Goal: Task Accomplishment & Management: Manage account settings

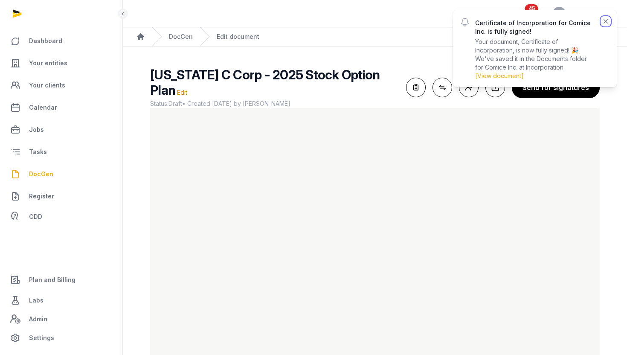
click at [606, 23] on icon "button" at bounding box center [606, 21] width 9 height 9
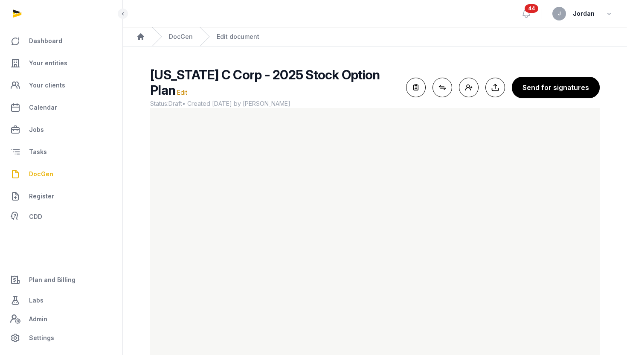
scroll to position [31, 0]
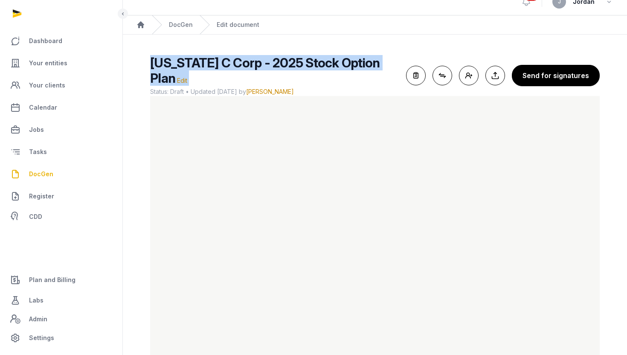
click at [135, 150] on main "Delaware C Corp - 2025 Stock Option Plan Edit Status: Draft • Updated 2025-10-0…" at bounding box center [375, 207] width 505 height 345
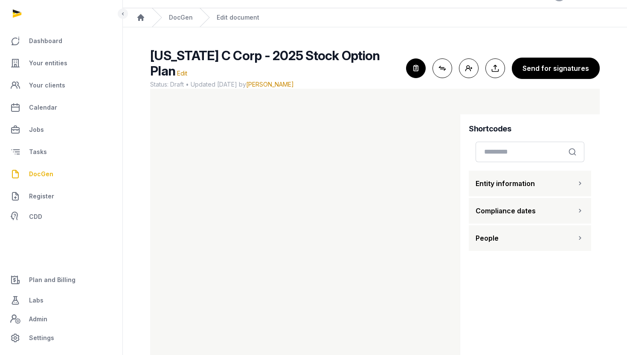
scroll to position [20, 0]
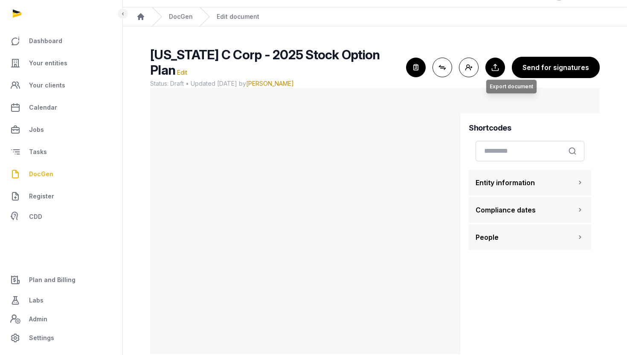
click at [495, 63] on button "Export to Documents Export document" at bounding box center [496, 68] width 20 height 20
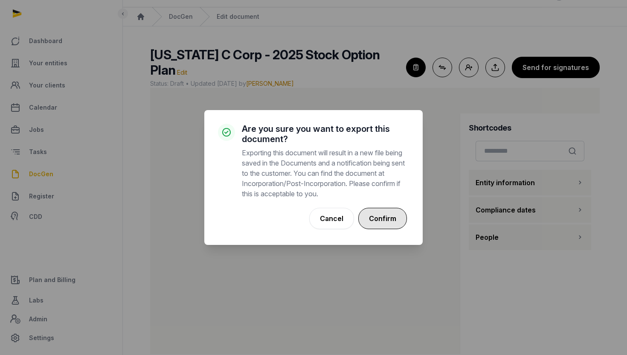
click at [385, 219] on button "Confirm" at bounding box center [383, 218] width 49 height 21
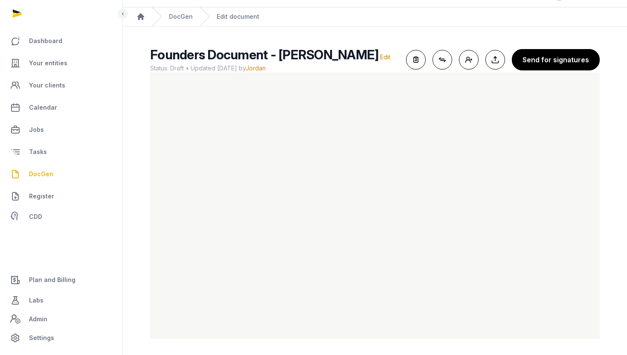
scroll to position [21, 0]
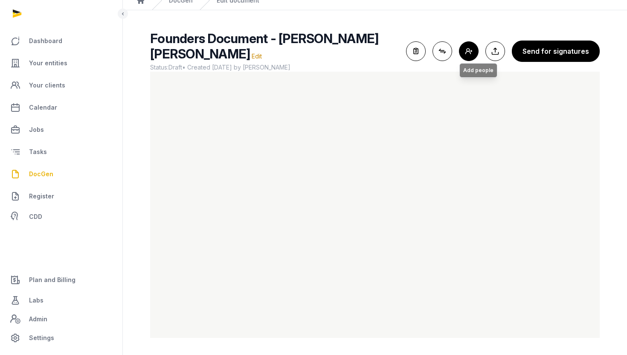
click at [473, 52] on button "Add people Add people" at bounding box center [469, 51] width 20 height 20
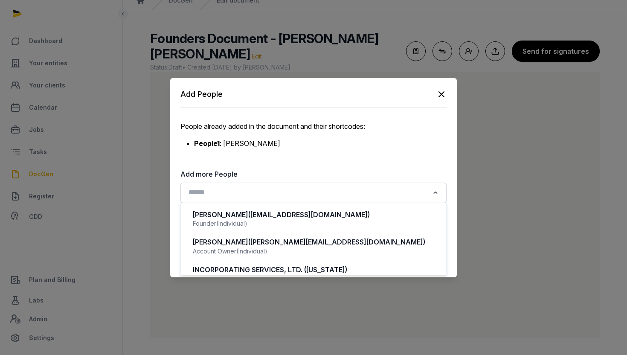
click at [330, 194] on input "Search for option" at bounding box center [308, 193] width 244 height 12
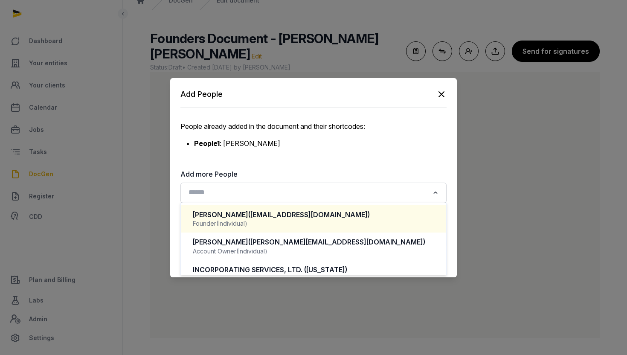
click at [354, 226] on div "Founder (Individual)" at bounding box center [314, 223] width 242 height 9
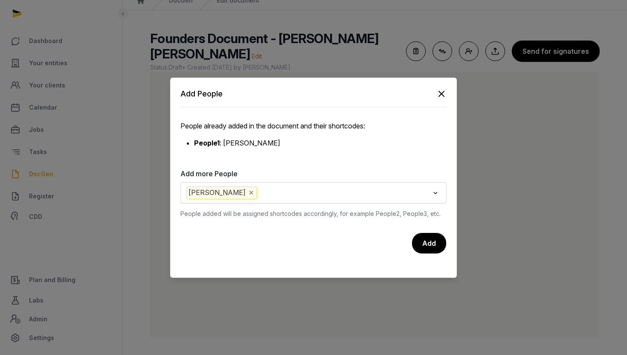
click at [276, 190] on input "Search for option" at bounding box center [344, 193] width 170 height 13
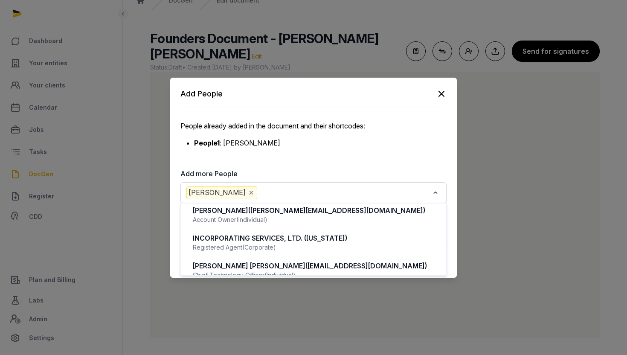
scroll to position [43, 0]
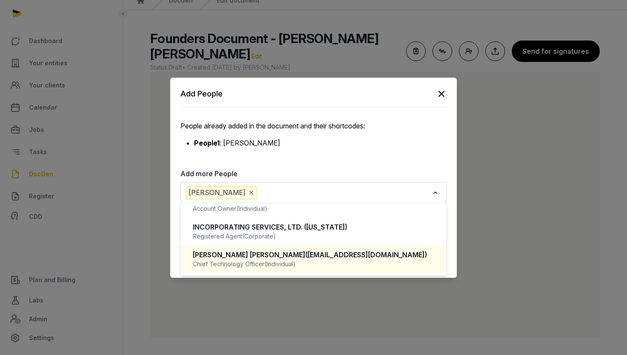
click at [274, 262] on span "(Individual)" at bounding box center [280, 264] width 31 height 9
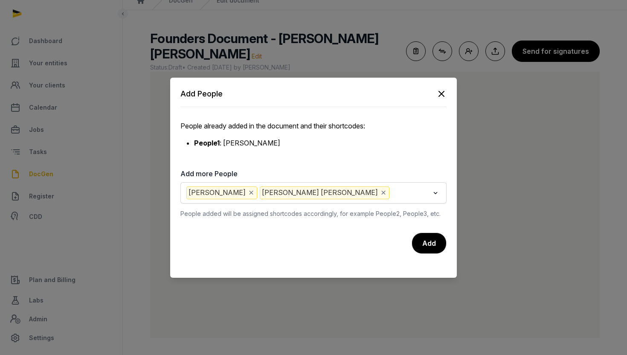
click at [380, 193] on icon "Deselect Michael Christian Slezak" at bounding box center [384, 192] width 8 height 9
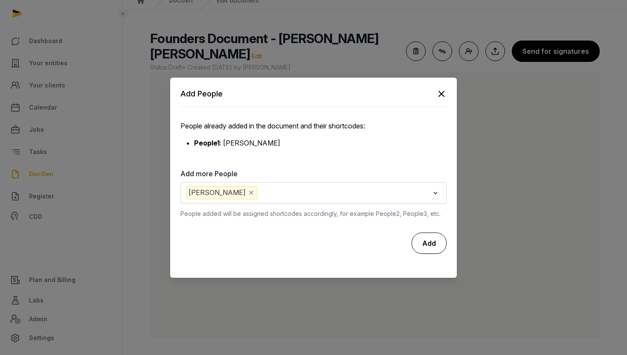
click at [433, 239] on div "Add" at bounding box center [429, 243] width 35 height 21
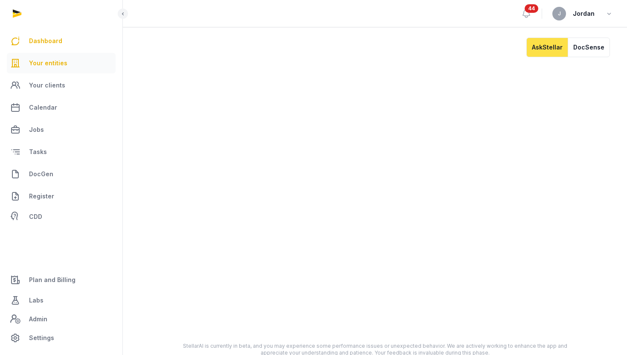
click at [50, 65] on span "Your entities" at bounding box center [48, 63] width 38 height 10
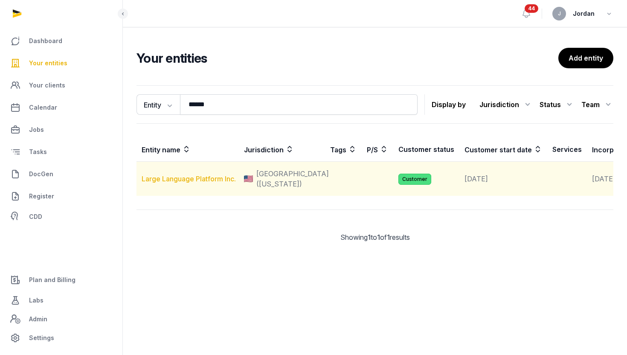
click at [195, 180] on link "Large Language Platform Inc." at bounding box center [189, 179] width 94 height 9
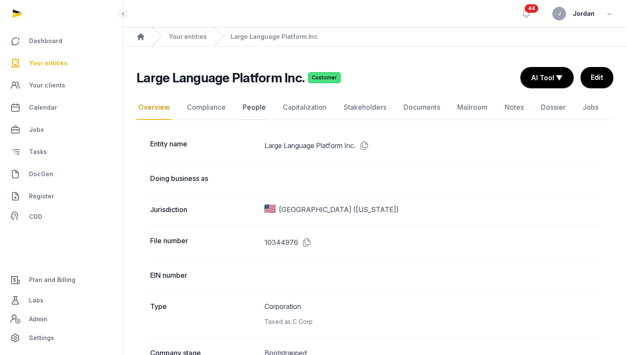
click at [242, 107] on link "People" at bounding box center [254, 107] width 26 height 25
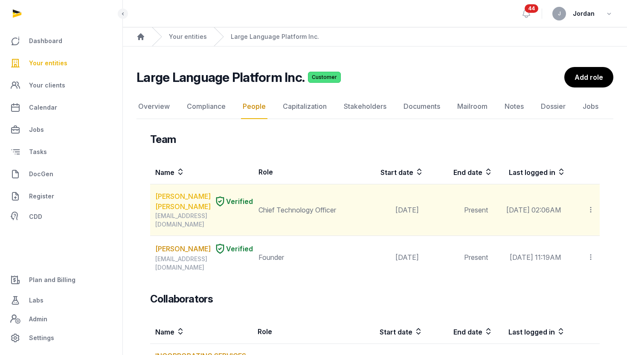
click at [170, 201] on link "MICHAEL Christian SLEZAK" at bounding box center [182, 201] width 55 height 20
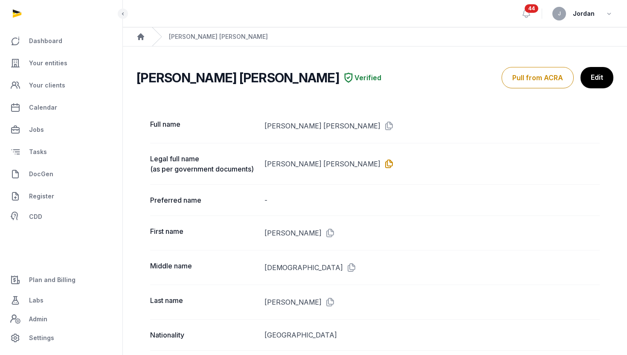
click at [381, 165] on icon at bounding box center [388, 164] width 14 height 14
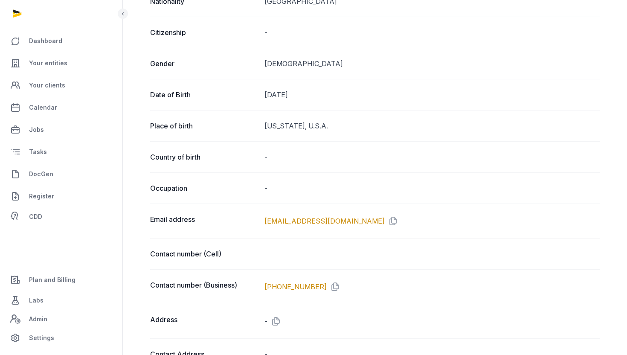
scroll to position [338, 0]
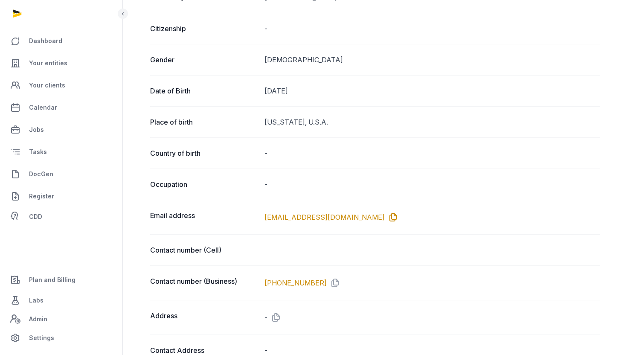
click at [385, 217] on icon at bounding box center [392, 217] width 14 height 14
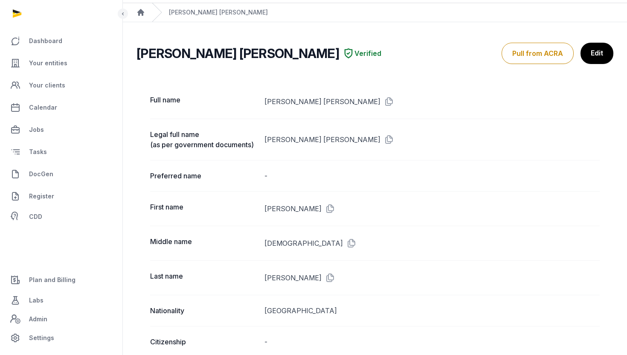
scroll to position [9, 0]
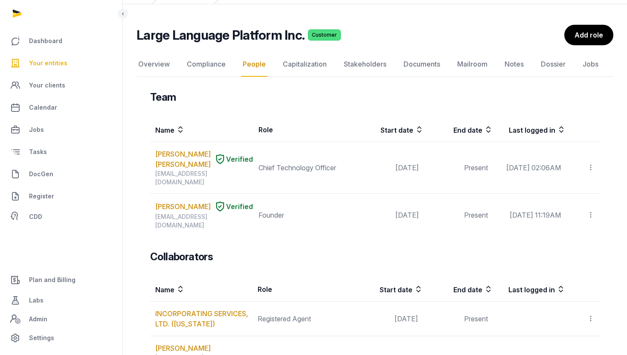
scroll to position [32, 0]
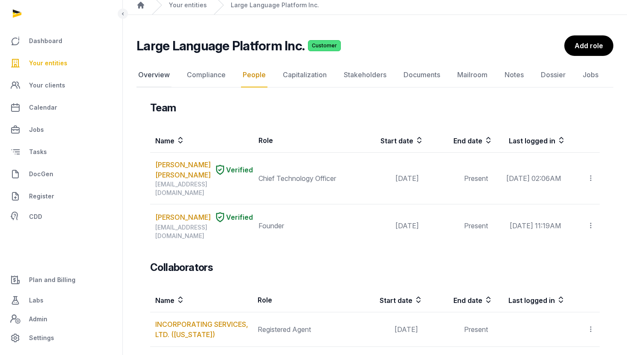
click at [167, 76] on link "Overview" at bounding box center [154, 75] width 35 height 25
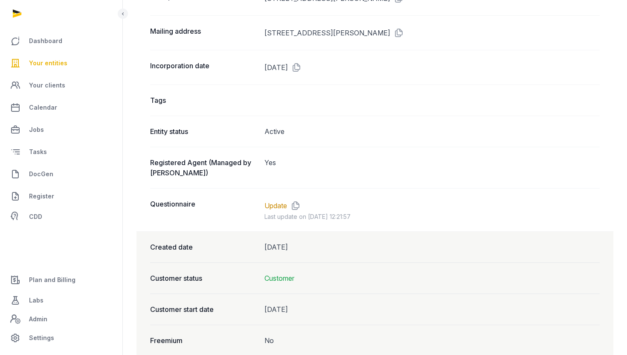
scroll to position [616, 0]
click at [270, 206] on link "Update" at bounding box center [276, 205] width 23 height 10
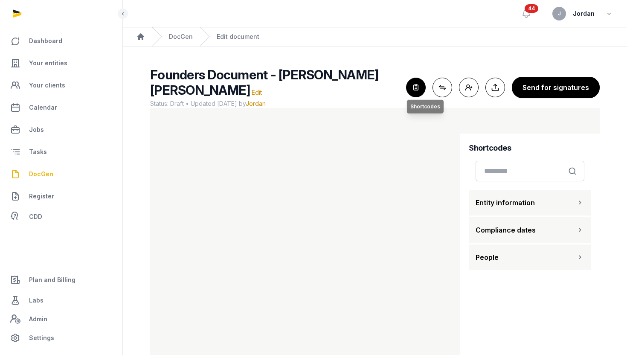
click at [419, 88] on icon "button" at bounding box center [416, 87] width 19 height 19
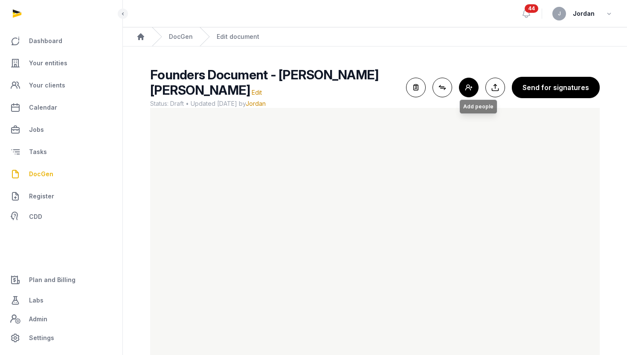
click at [465, 91] on button "Add people Add people" at bounding box center [469, 88] width 20 height 20
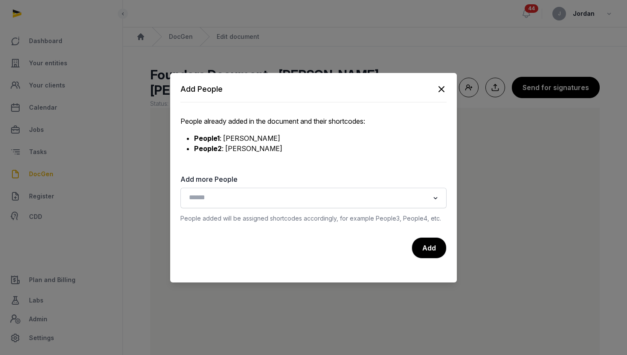
click at [442, 88] on icon "button" at bounding box center [441, 89] width 5 height 5
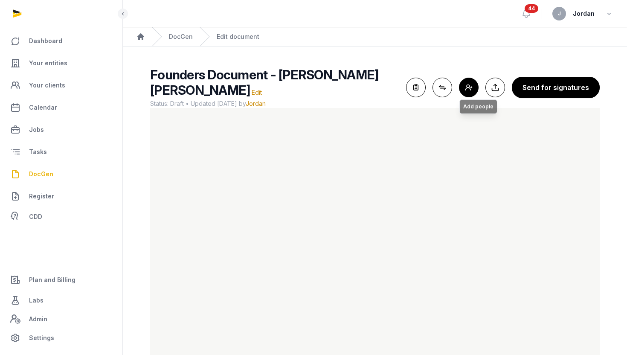
click at [469, 86] on button "Add people Add people" at bounding box center [469, 88] width 20 height 20
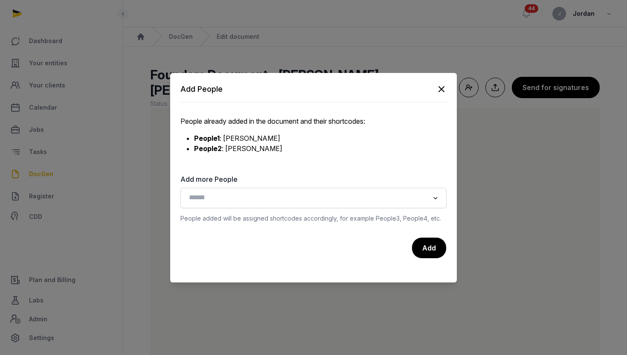
click at [440, 88] on icon "button" at bounding box center [442, 89] width 10 height 10
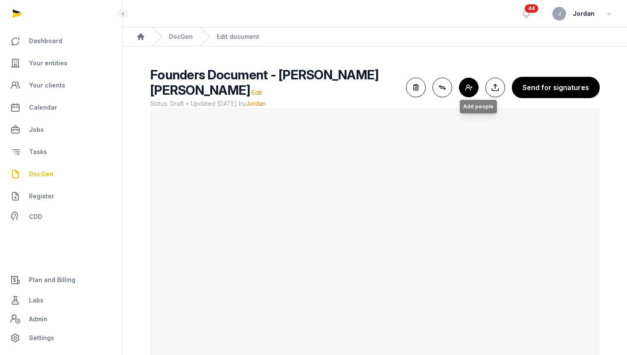
click at [475, 86] on button "Add people Add people" at bounding box center [469, 88] width 20 height 20
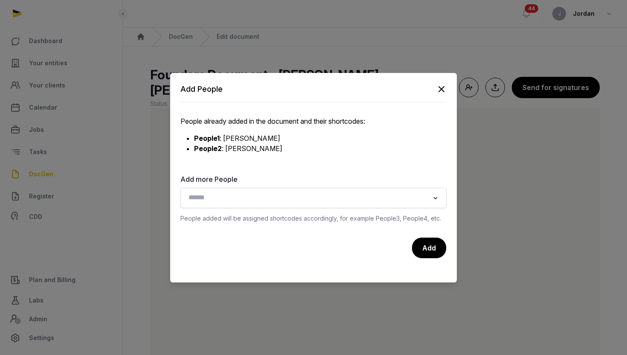
click at [321, 195] on input "Search for option" at bounding box center [308, 198] width 244 height 12
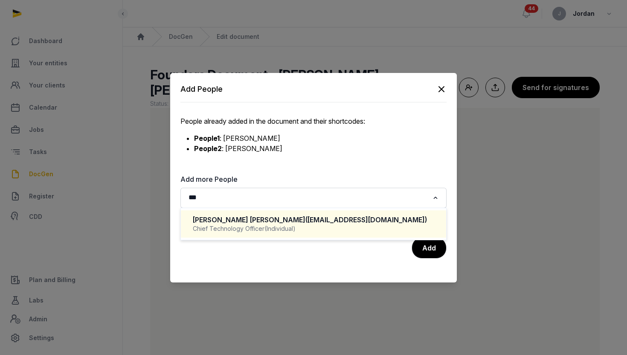
click at [288, 226] on span "(Individual)" at bounding box center [280, 229] width 31 height 9
type input "***"
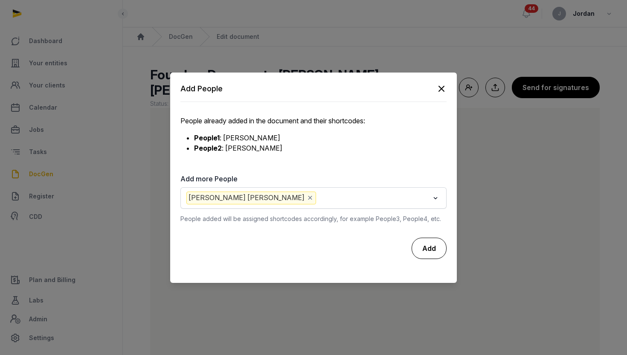
click at [419, 251] on div "Add" at bounding box center [429, 248] width 35 height 21
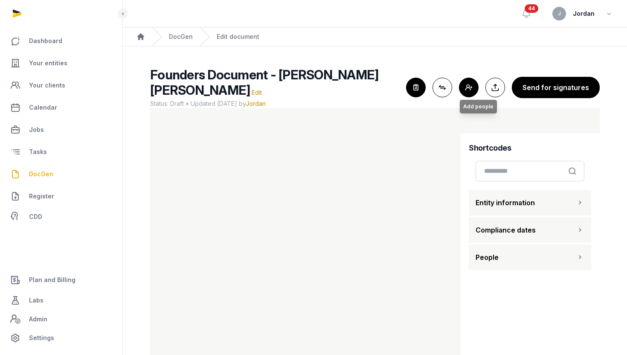
click at [470, 84] on button "Add people Add people" at bounding box center [469, 88] width 20 height 20
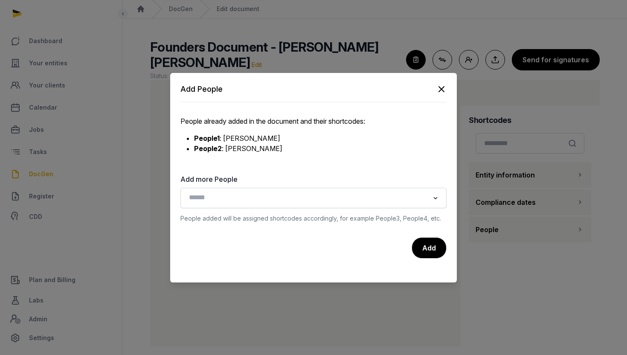
scroll to position [32, 0]
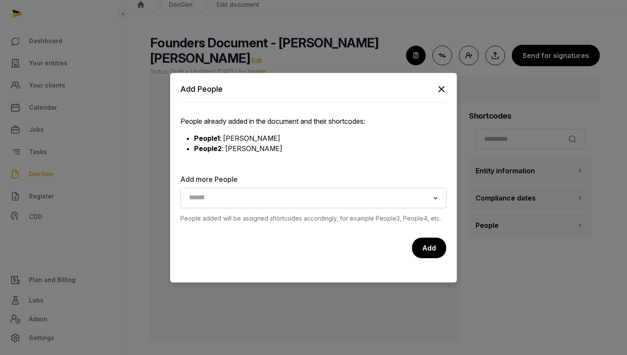
click at [445, 87] on icon "button" at bounding box center [442, 89] width 10 height 10
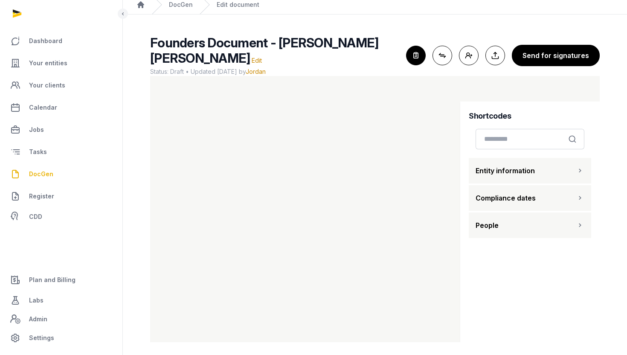
click at [596, 108] on div "Shortcodes Search Entity information Compliance dates People" at bounding box center [531, 227] width 140 height 251
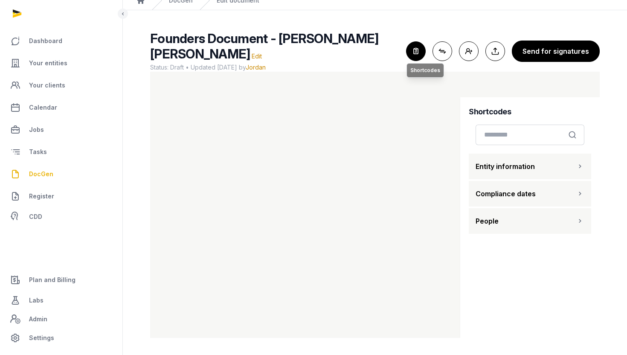
click at [417, 58] on icon "button" at bounding box center [416, 51] width 19 height 19
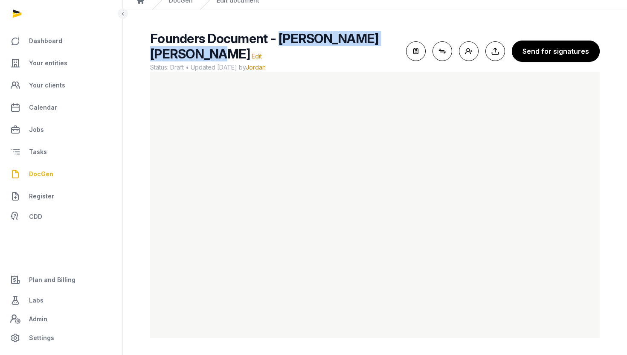
drag, startPoint x: 278, startPoint y: 41, endPoint x: 185, endPoint y: 59, distance: 94.3
click at [185, 59] on span "Founders Document - [PERSON_NAME] [PERSON_NAME]" at bounding box center [264, 46] width 228 height 31
copy span "[PERSON_NAME] [PERSON_NAME]"
click at [426, 53] on icon "button" at bounding box center [416, 51] width 19 height 19
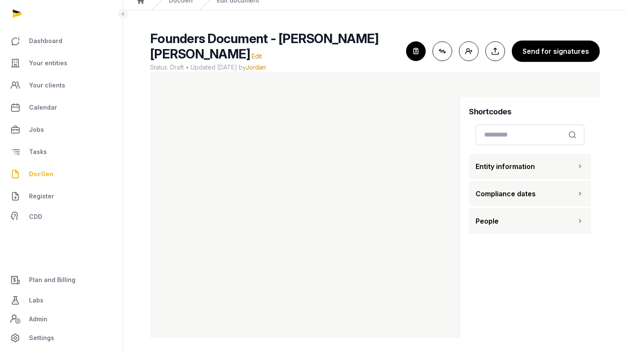
click at [376, 54] on h2 "Founders Document - [PERSON_NAME] [PERSON_NAME] Edit" at bounding box center [274, 46] width 249 height 31
click at [466, 54] on button "Add people Add people" at bounding box center [469, 51] width 20 height 20
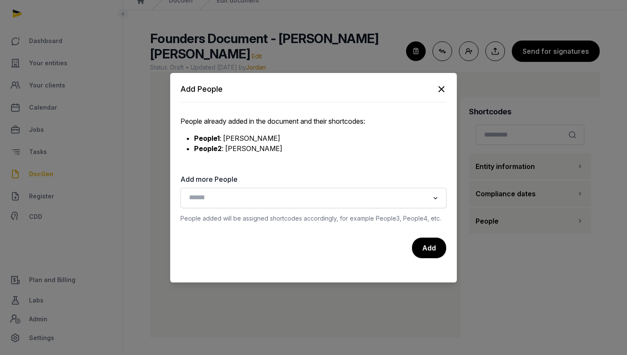
click at [442, 90] on icon "button" at bounding box center [441, 89] width 5 height 5
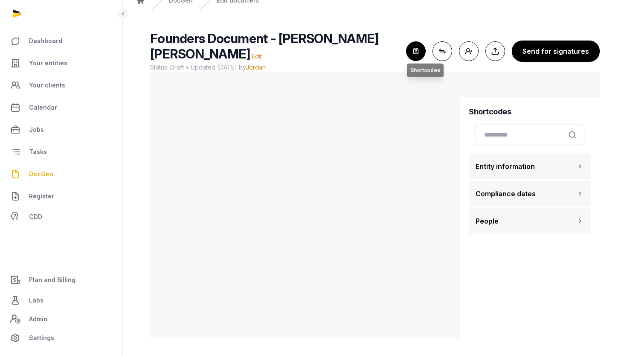
click at [419, 51] on icon "button" at bounding box center [416, 51] width 19 height 19
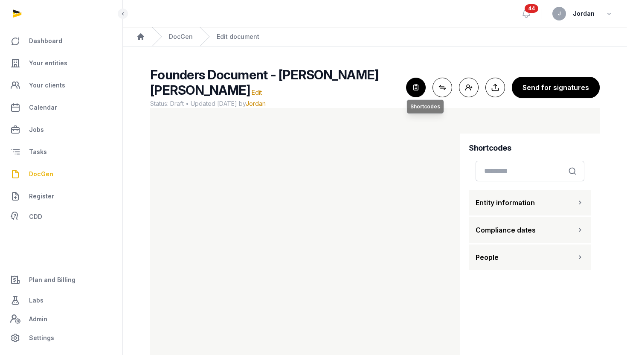
click at [419, 92] on icon "button" at bounding box center [416, 87] width 19 height 19
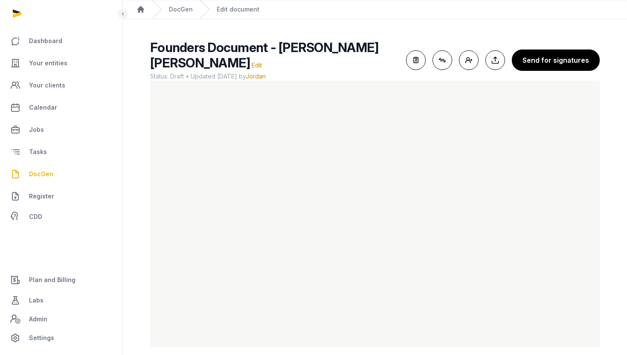
scroll to position [35, 0]
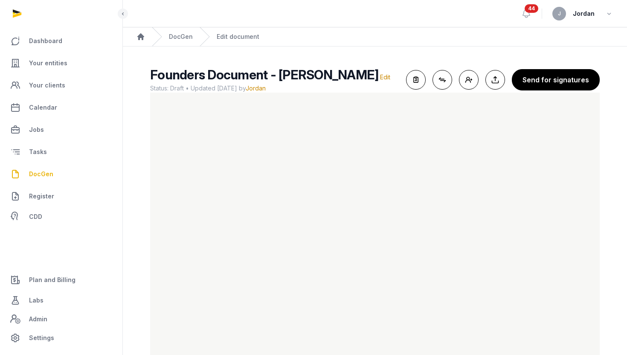
scroll to position [21, 0]
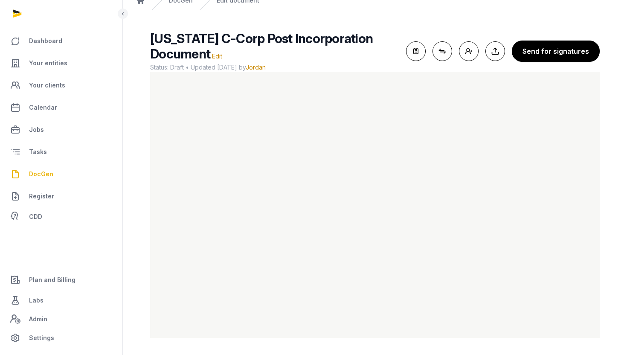
scroll to position [36, 0]
click at [42, 84] on span "Your clients" at bounding box center [47, 85] width 36 height 10
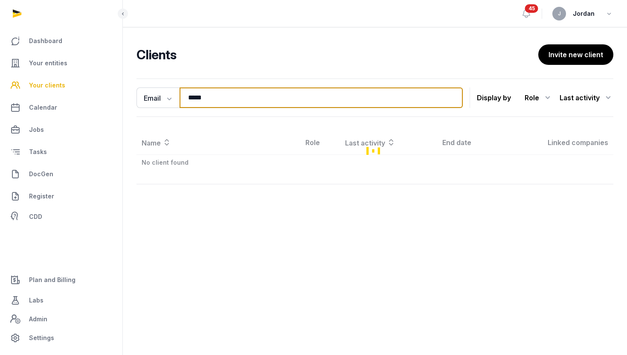
click at [195, 94] on input "*****" at bounding box center [321, 98] width 283 height 20
drag, startPoint x: 205, startPoint y: 99, endPoint x: 197, endPoint y: 98, distance: 8.2
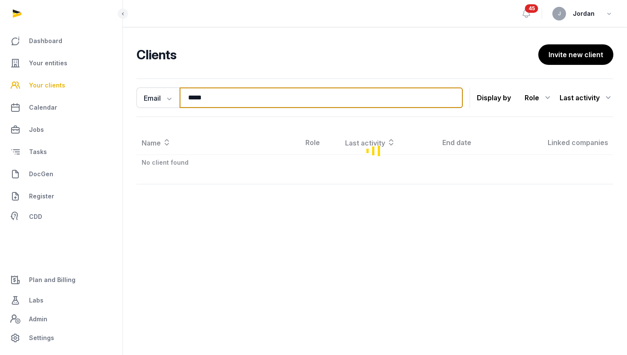
type input "****"
drag, startPoint x: 225, startPoint y: 99, endPoint x: 189, endPoint y: 101, distance: 35.5
click at [189, 101] on input "****" at bounding box center [321, 98] width 283 height 20
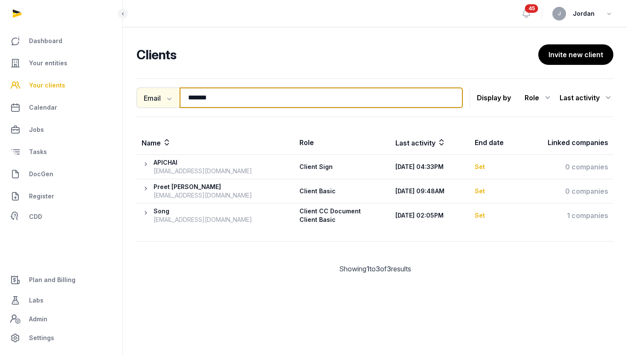
type input "*******"
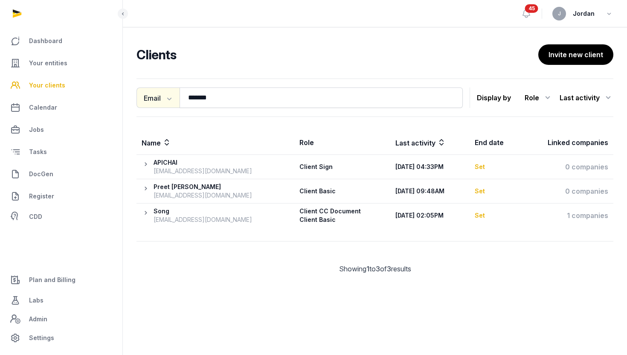
click at [166, 99] on icon "button" at bounding box center [168, 98] width 9 height 9
click at [161, 149] on div "Entity" at bounding box center [171, 150] width 68 height 17
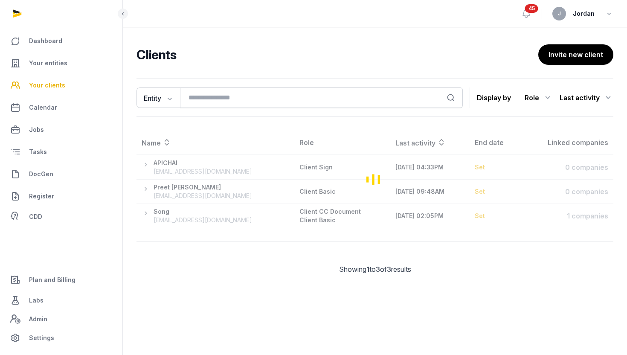
click at [162, 152] on div "Loading" at bounding box center [375, 179] width 477 height 97
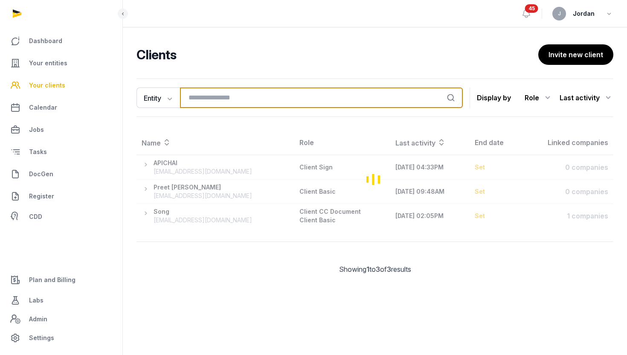
click at [212, 97] on input "search" at bounding box center [321, 98] width 283 height 20
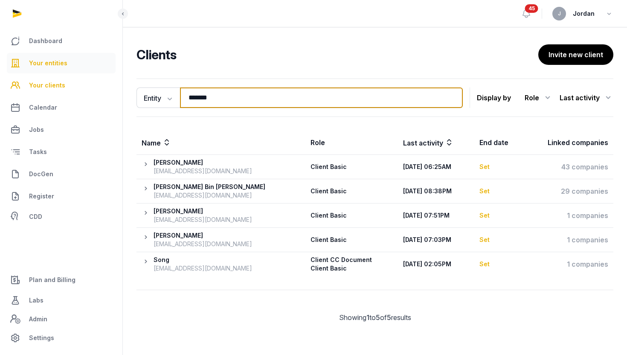
type input "*******"
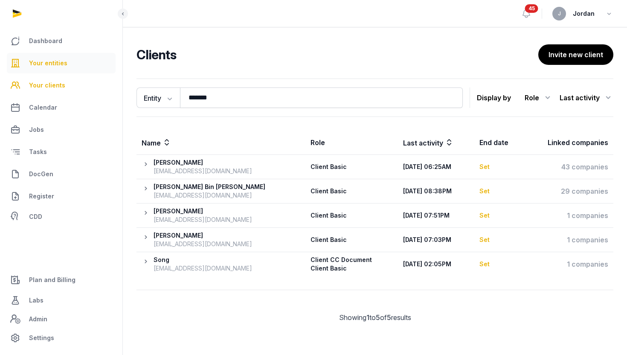
click at [48, 58] on span "Your entities" at bounding box center [48, 63] width 38 height 10
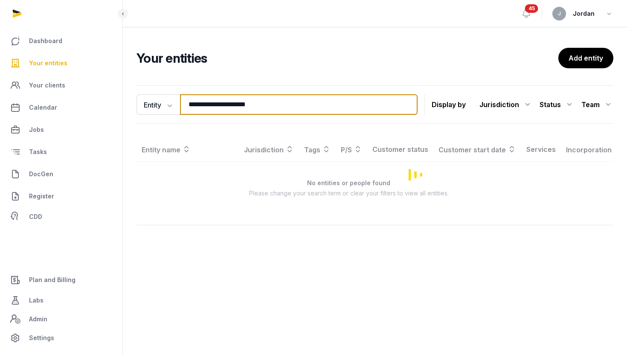
click at [211, 107] on input "**********" at bounding box center [299, 104] width 238 height 20
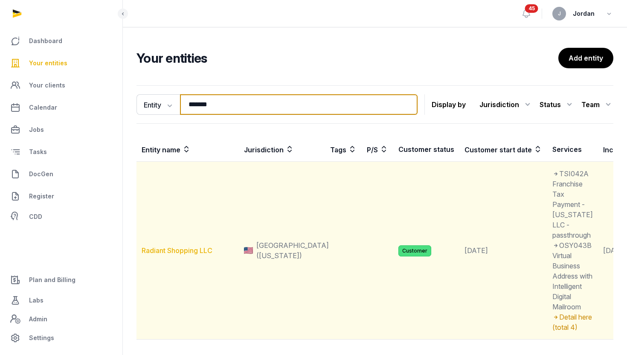
type input "*******"
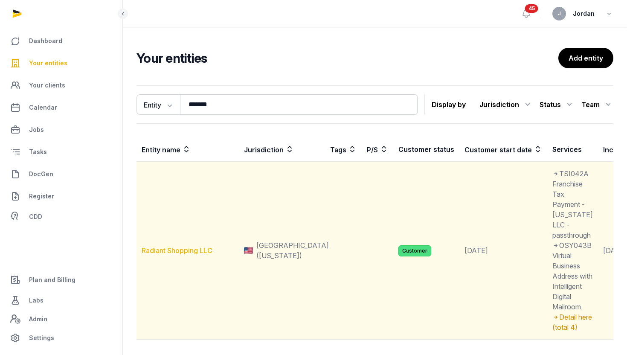
click at [178, 255] on link "Radiant Shopping LLC" at bounding box center [177, 250] width 71 height 9
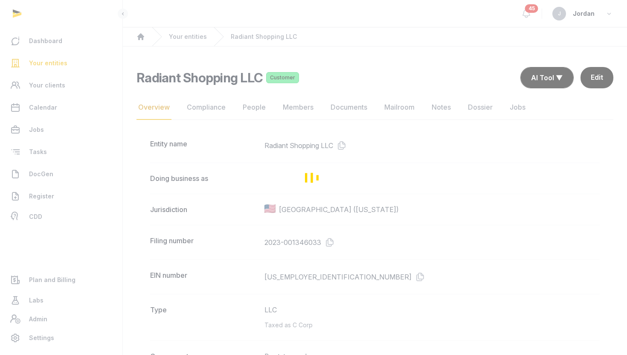
click at [344, 107] on div "Loading" at bounding box center [313, 177] width 627 height 355
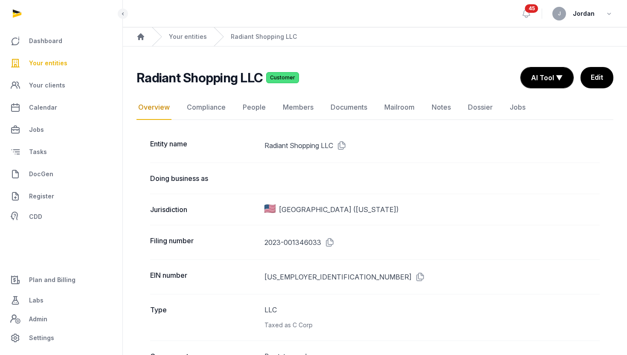
click at [344, 107] on link "Documents" at bounding box center [349, 107] width 40 height 25
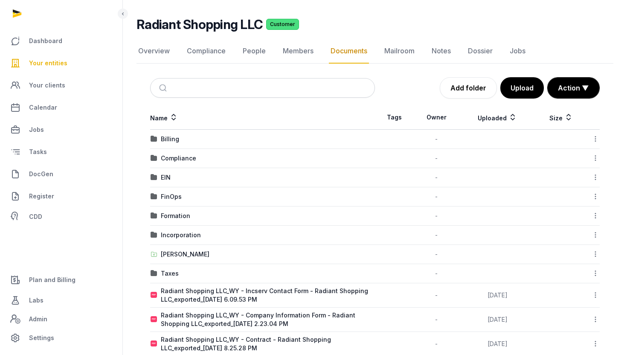
scroll to position [68, 0]
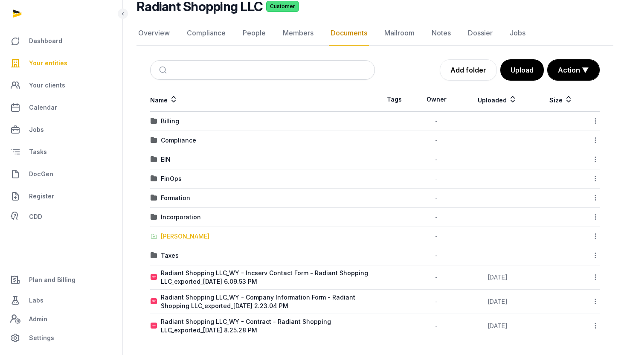
click at [195, 238] on div "[PERSON_NAME]" at bounding box center [185, 236] width 49 height 9
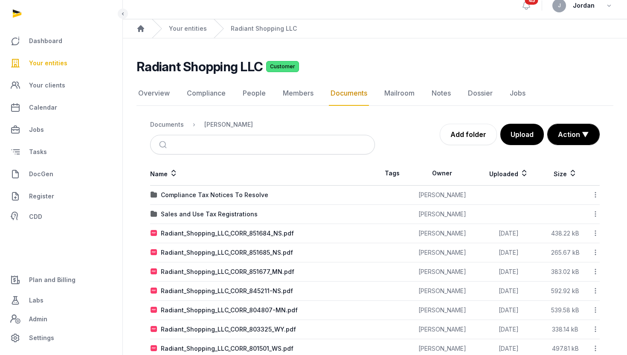
scroll to position [4, 0]
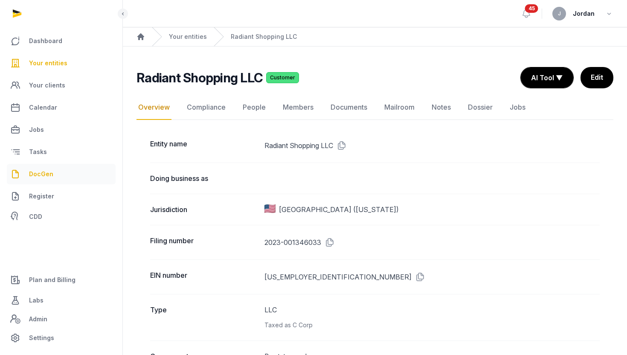
click at [50, 167] on link "DocGen" at bounding box center [61, 174] width 109 height 20
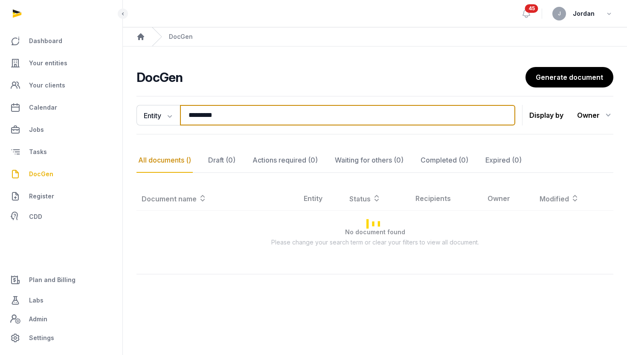
click at [254, 116] on input "*********" at bounding box center [348, 115] width 336 height 20
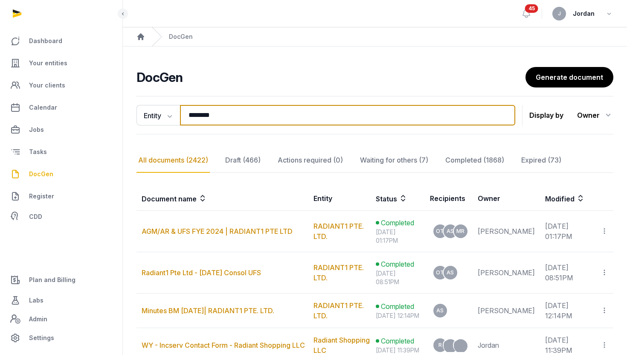
type input "**********"
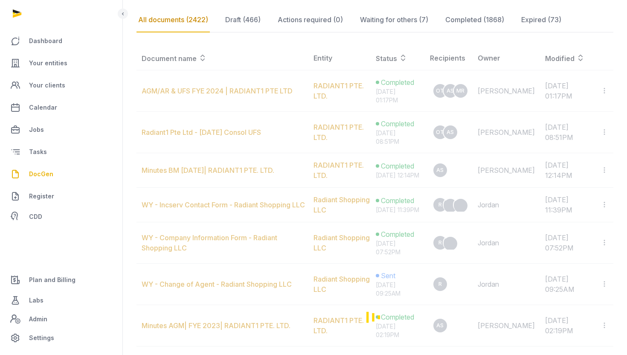
scroll to position [57, 0]
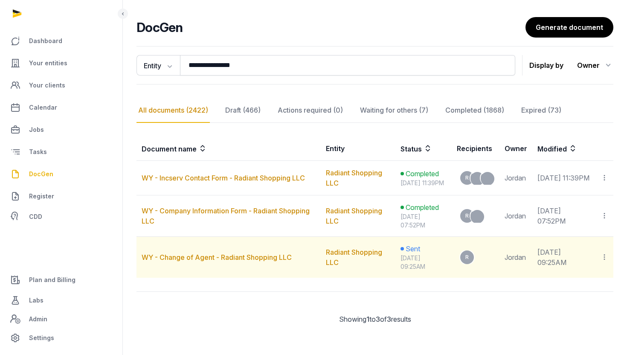
click at [607, 257] on icon at bounding box center [605, 257] width 8 height 9
click at [203, 256] on link "WY - Change of Agent - Radiant Shopping LLC" at bounding box center [217, 257] width 150 height 9
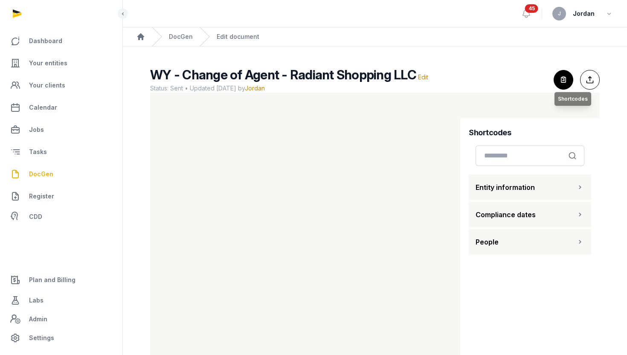
click at [566, 85] on icon "button" at bounding box center [563, 79] width 19 height 19
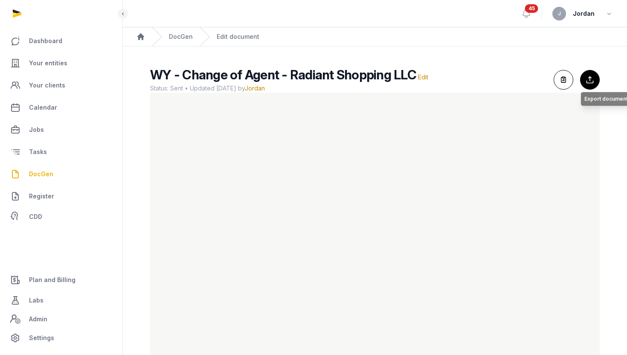
click at [586, 82] on button "Export to Documents Export document" at bounding box center [591, 80] width 20 height 20
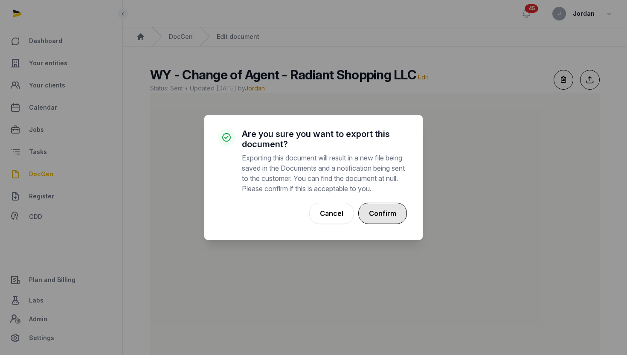
click at [376, 219] on button "Confirm" at bounding box center [383, 213] width 49 height 21
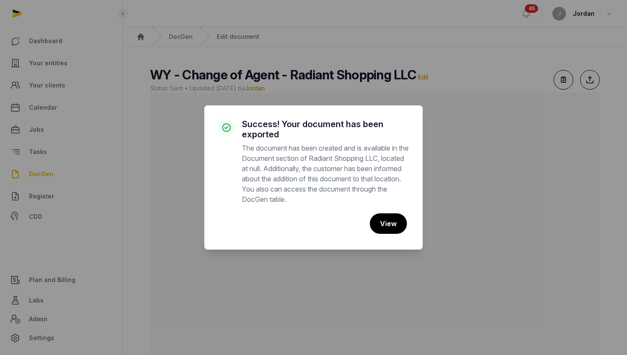
click at [388, 236] on div "× Success! Your document has been exported The document has been created and is…" at bounding box center [313, 177] width 219 height 144
click at [388, 228] on button "View" at bounding box center [388, 223] width 38 height 21
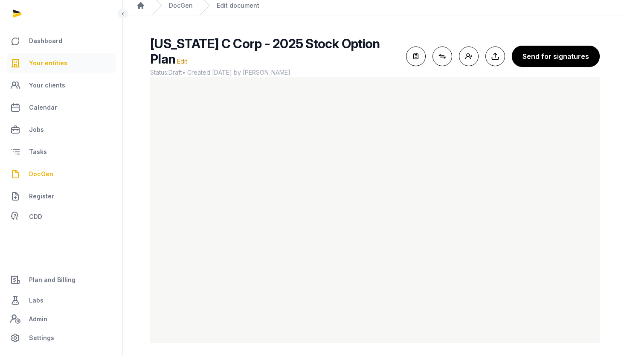
click at [56, 68] on link "Your entities" at bounding box center [61, 63] width 109 height 20
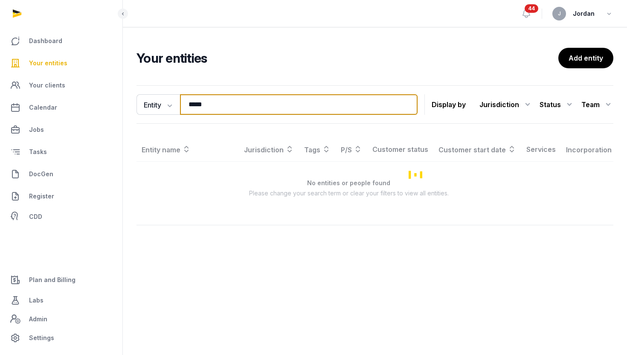
click at [201, 108] on input "*****" at bounding box center [299, 104] width 238 height 20
click at [200, 108] on input "*****" at bounding box center [299, 104] width 238 height 20
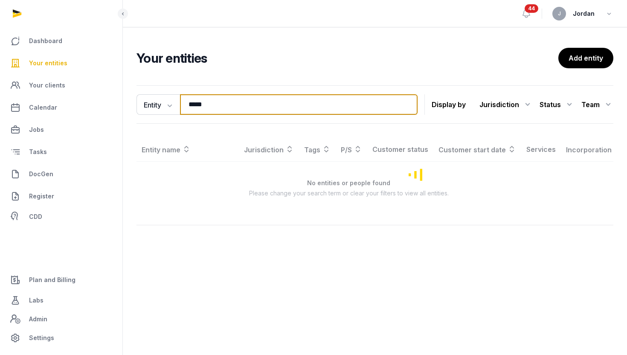
click at [200, 108] on input "*****" at bounding box center [299, 104] width 238 height 20
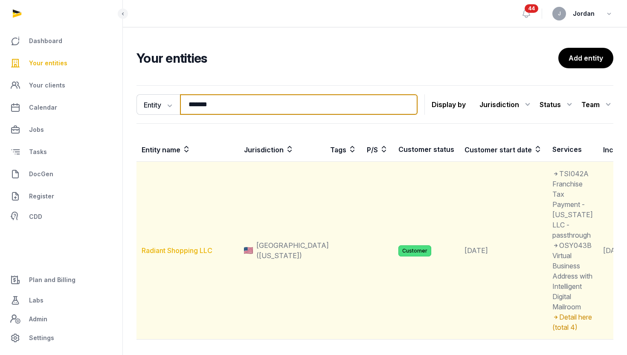
type input "*******"
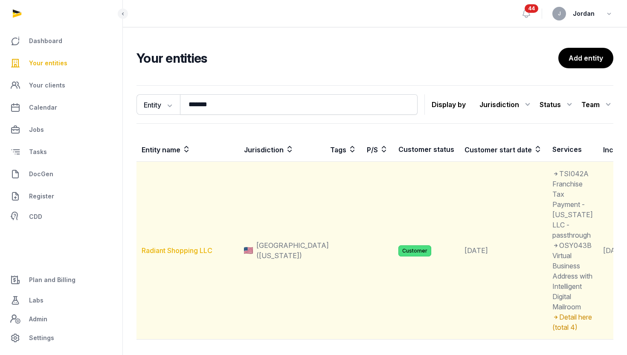
click at [190, 255] on link "Radiant Shopping LLC" at bounding box center [177, 250] width 71 height 9
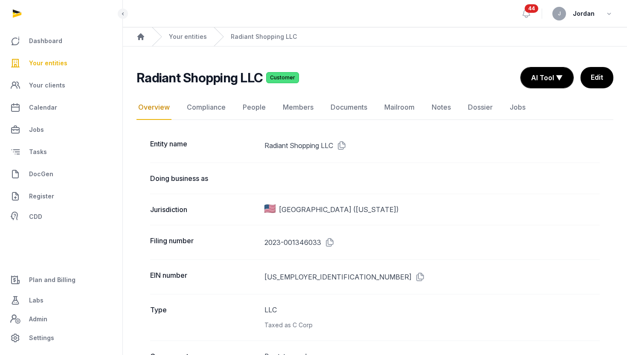
click at [354, 108] on link "Documents" at bounding box center [349, 107] width 40 height 25
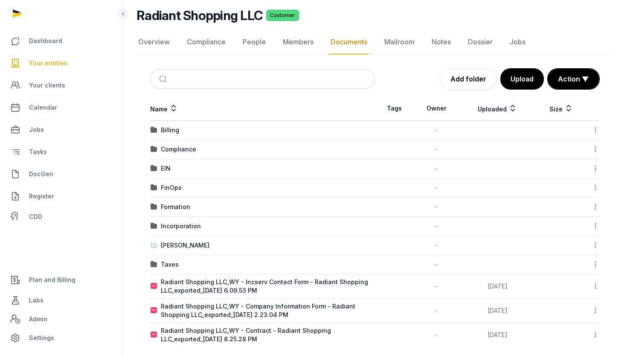
scroll to position [68, 0]
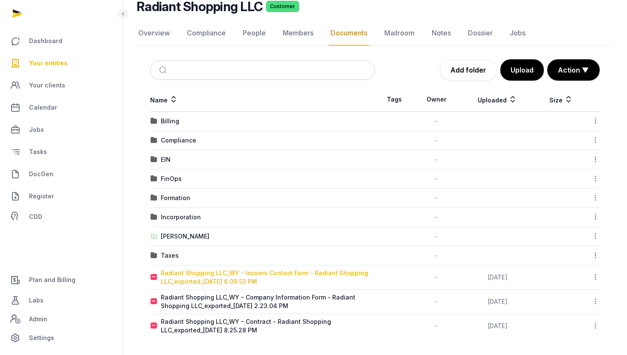
click at [320, 275] on div "Radiant Shopping LLC_WY - Incserv Contact Form - Radiant Shopping LLC_exported_…" at bounding box center [268, 277] width 214 height 17
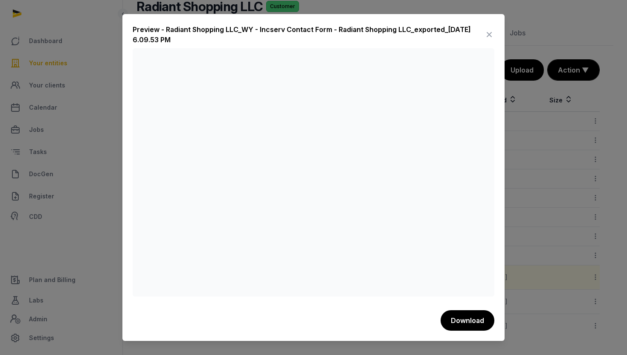
click at [560, 232] on div at bounding box center [313, 177] width 627 height 355
click at [487, 34] on icon at bounding box center [489, 35] width 10 height 14
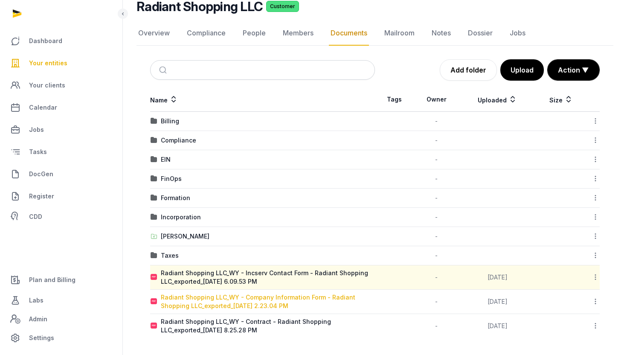
click at [228, 305] on div "Radiant Shopping LLC_WY - Company Information Form - Radiant Shopping LLC_expor…" at bounding box center [268, 301] width 214 height 17
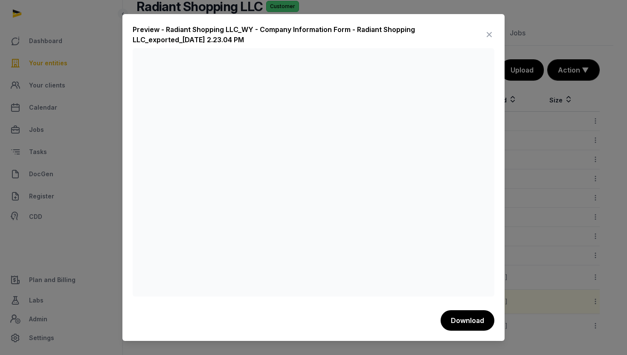
click at [545, 255] on div at bounding box center [313, 177] width 627 height 355
click at [486, 42] on div "Preview - Radiant Shopping LLC_WY - Company Information Form - Radiant Shopping…" at bounding box center [314, 36] width 362 height 24
click at [487, 39] on icon at bounding box center [489, 35] width 10 height 14
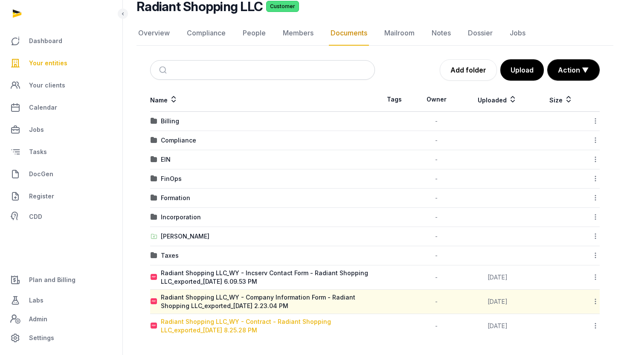
click at [251, 324] on div "Radiant Shopping LLC_WY - Contract - Radiant Shopping LLC_exported_2025-08-26 8…" at bounding box center [268, 326] width 214 height 17
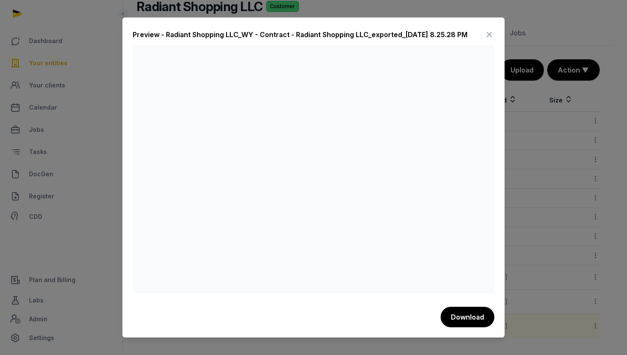
click at [490, 35] on icon at bounding box center [489, 35] width 10 height 14
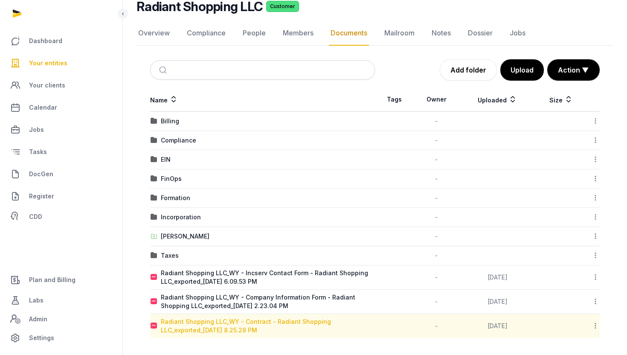
click at [255, 324] on div "Radiant Shopping LLC_WY - Contract - Radiant Shopping LLC_exported_2025-08-26 8…" at bounding box center [268, 326] width 214 height 17
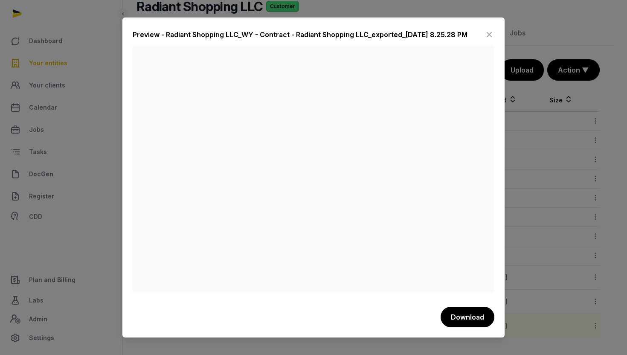
click at [490, 35] on icon at bounding box center [489, 35] width 10 height 14
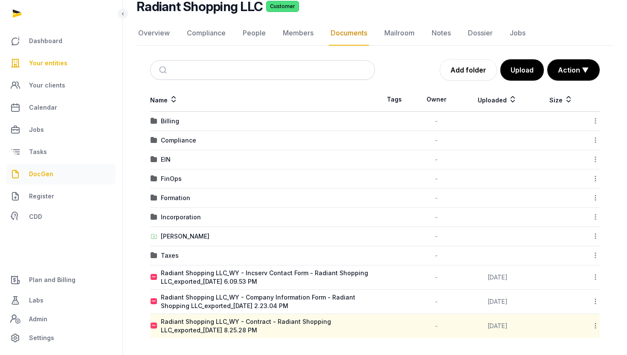
click at [55, 172] on link "DocGen" at bounding box center [61, 174] width 109 height 20
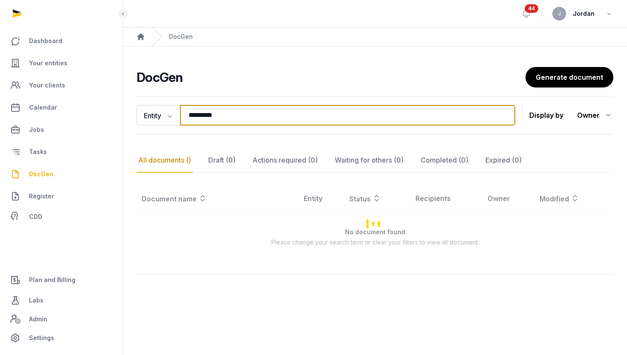
click at [249, 109] on input "*********" at bounding box center [348, 115] width 336 height 20
click at [219, 119] on input "*********" at bounding box center [348, 115] width 336 height 20
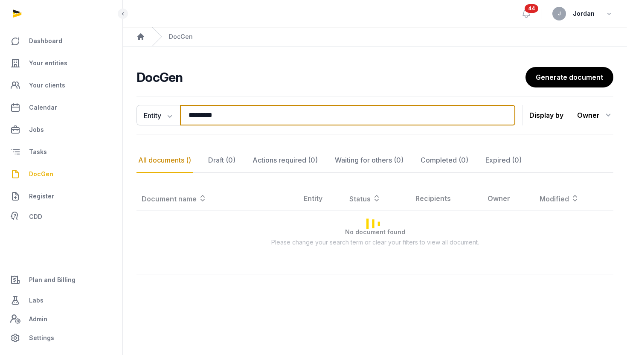
click at [219, 119] on input "*********" at bounding box center [348, 115] width 336 height 20
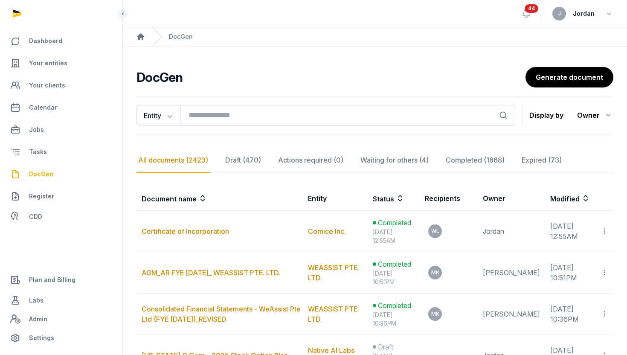
click at [215, 127] on div "Entity Document name Entity Recipient Search Display by Owner All members Ahmad…" at bounding box center [375, 115] width 477 height 38
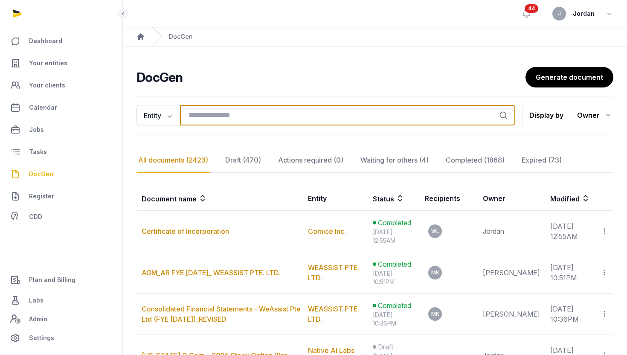
click at [222, 117] on input "search" at bounding box center [348, 115] width 336 height 20
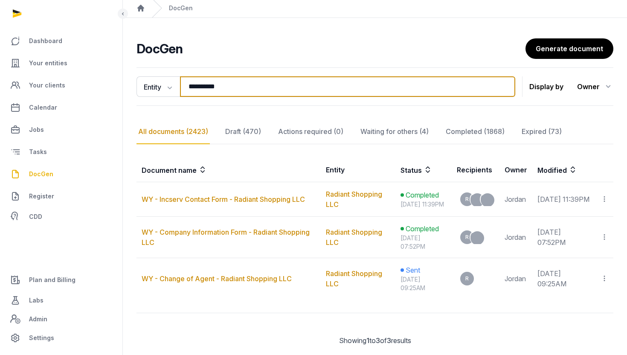
scroll to position [38, 0]
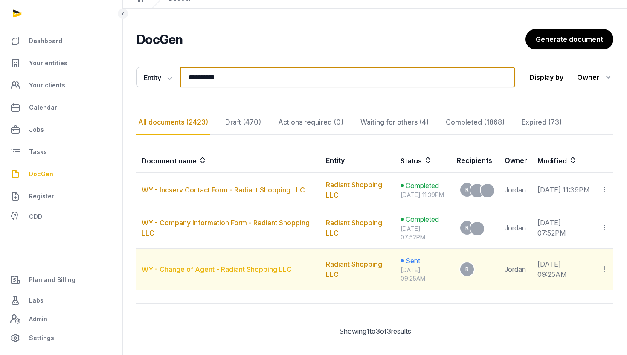
type input "**********"
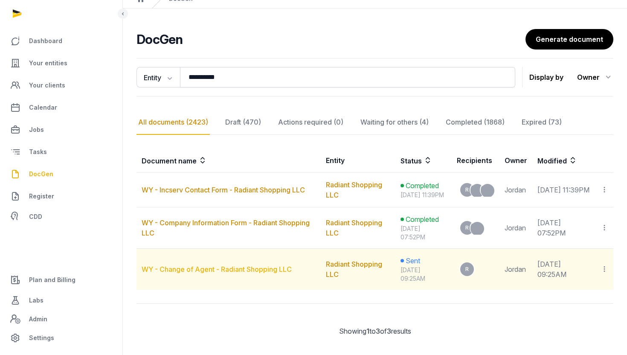
click at [275, 274] on link "WY - Change of Agent - Radiant Shopping LLC" at bounding box center [217, 269] width 150 height 9
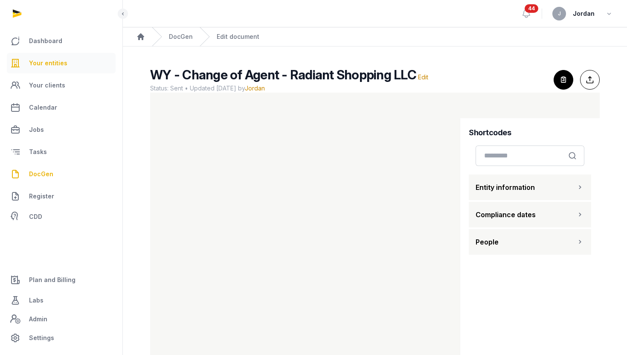
click at [72, 64] on link "Your entities" at bounding box center [61, 63] width 109 height 20
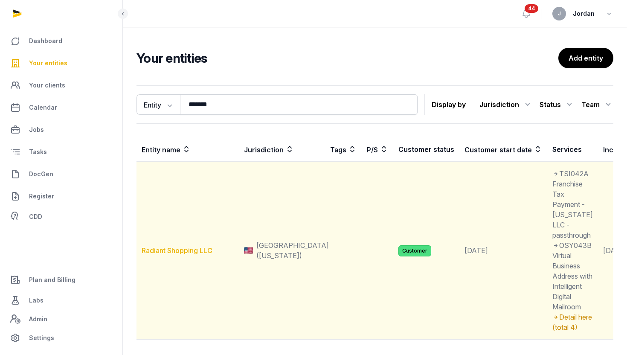
click at [170, 255] on link "Radiant Shopping LLC" at bounding box center [177, 250] width 71 height 9
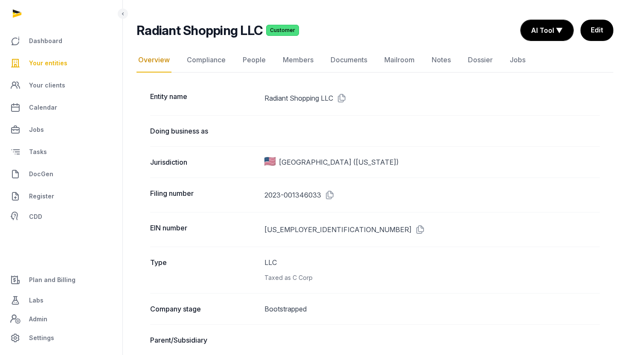
scroll to position [22, 0]
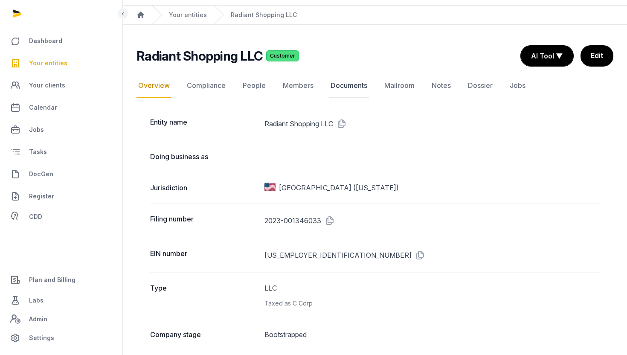
click at [358, 84] on link "Documents" at bounding box center [349, 85] width 40 height 25
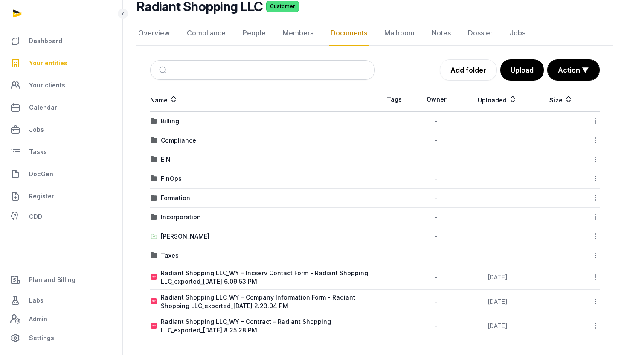
scroll to position [65, 0]
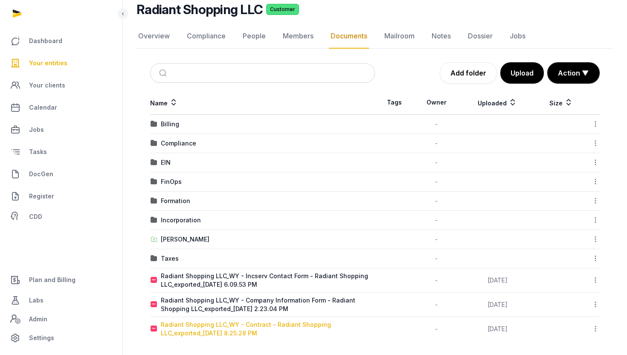
click at [282, 328] on div "Radiant Shopping LLC_WY - Contract - Radiant Shopping LLC_exported_[DATE] 8.25.…" at bounding box center [268, 329] width 214 height 17
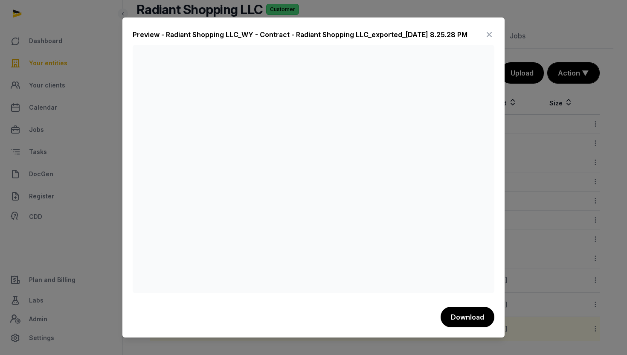
scroll to position [68, 0]
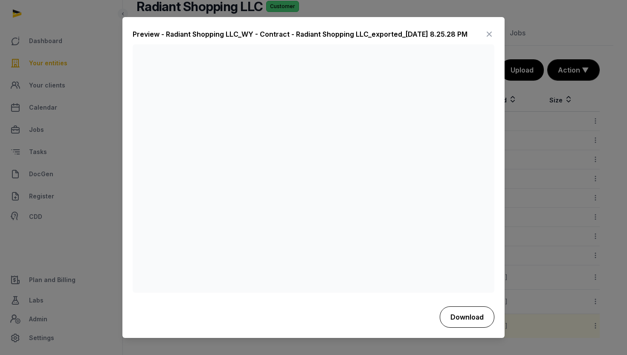
click at [451, 313] on button "Download" at bounding box center [467, 316] width 55 height 21
click at [491, 34] on icon at bounding box center [489, 35] width 10 height 14
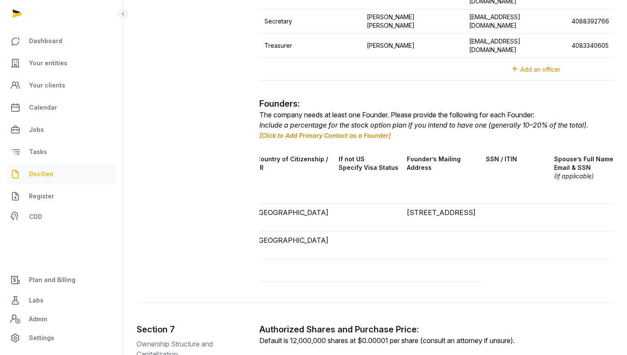
click at [15, 176] on icon at bounding box center [15, 174] width 10 height 14
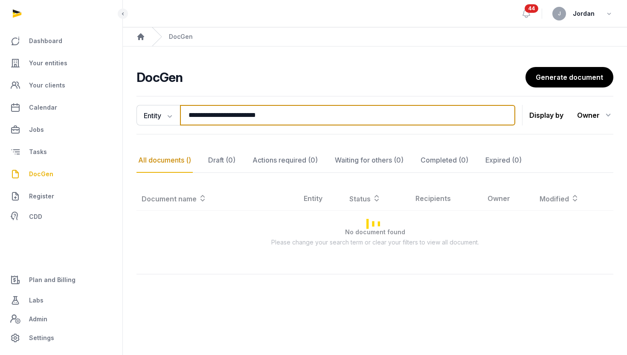
click at [268, 114] on input "**********" at bounding box center [348, 115] width 336 height 20
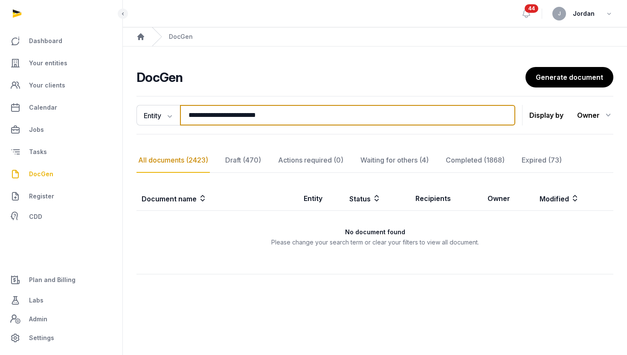
click at [268, 114] on input "**********" at bounding box center [348, 115] width 336 height 20
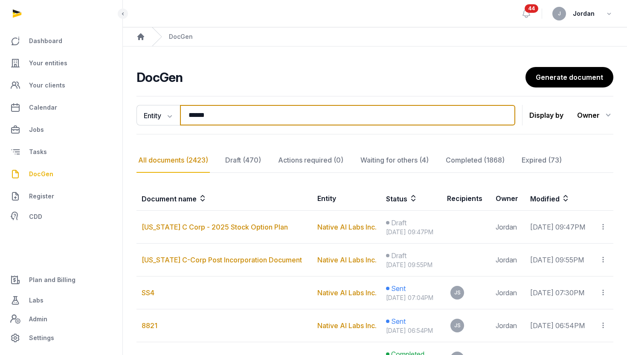
type input "*********"
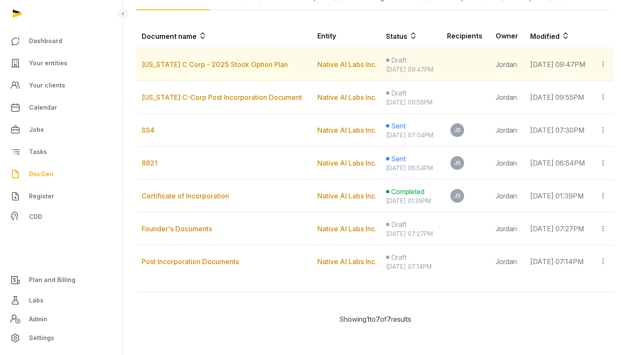
scroll to position [173, 0]
click at [226, 60] on link "[US_STATE] C Corp - 2025 Stock Option Plan" at bounding box center [215, 64] width 146 height 9
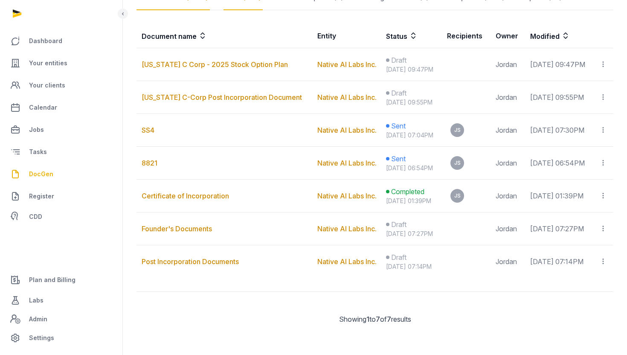
scroll to position [173, 0]
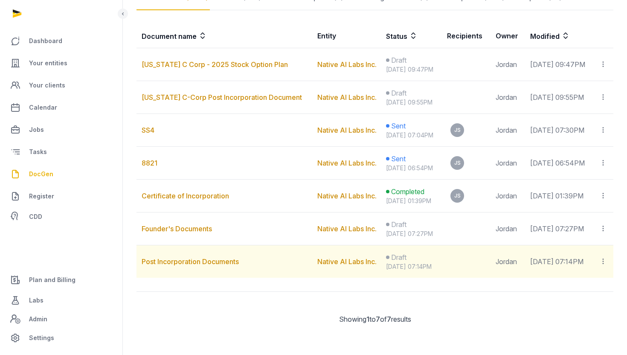
click at [604, 266] on icon at bounding box center [604, 261] width 8 height 9
click at [563, 306] on span "Delete" at bounding box center [559, 302] width 20 height 9
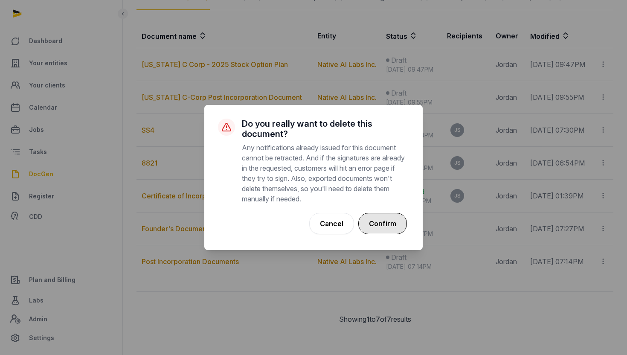
click at [401, 220] on button "Confirm" at bounding box center [383, 223] width 49 height 21
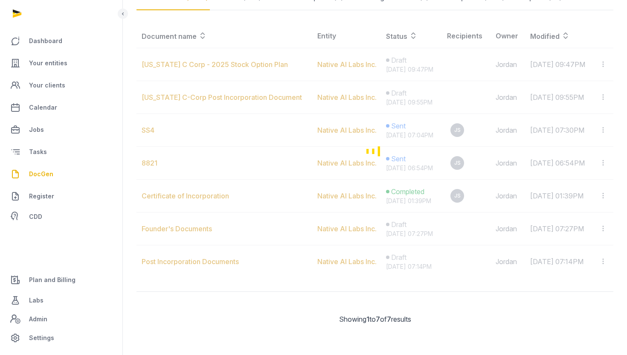
scroll to position [154, 0]
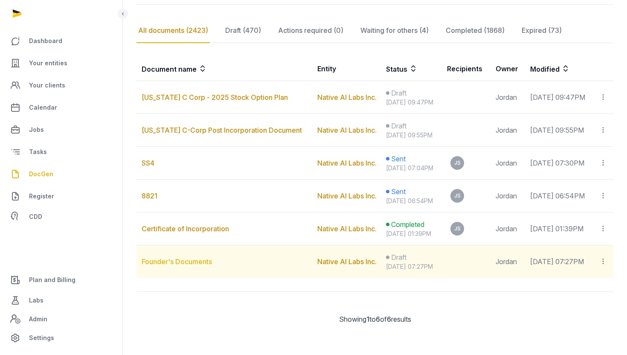
click at [162, 258] on link "Founder's Documents" at bounding box center [177, 261] width 70 height 9
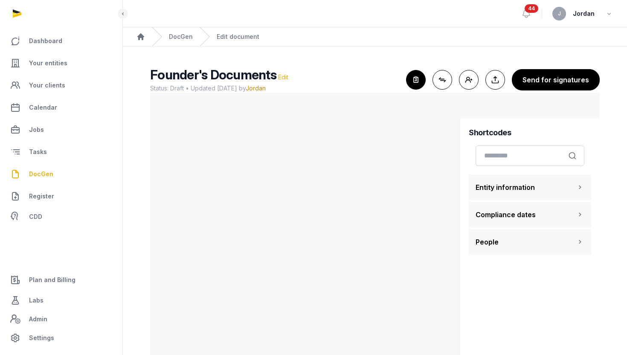
click at [281, 74] on span "Edit" at bounding box center [283, 76] width 10 height 7
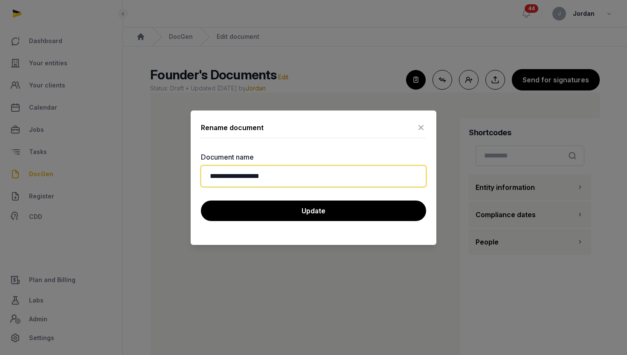
click at [305, 171] on input "**********" at bounding box center [313, 176] width 225 height 21
click at [301, 174] on input "**********" at bounding box center [313, 176] width 225 height 21
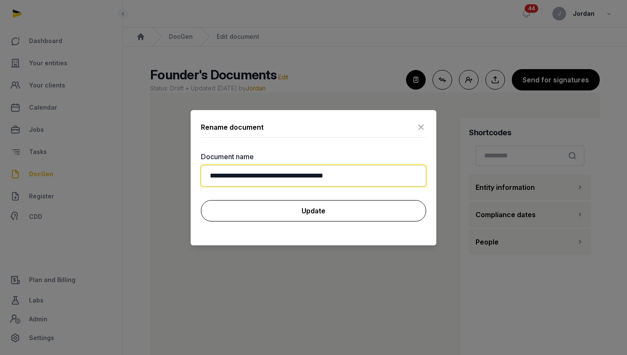
type input "**********"
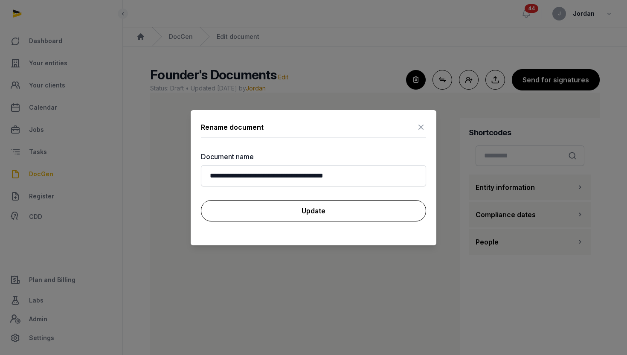
click at [338, 209] on button "Update" at bounding box center [313, 210] width 225 height 21
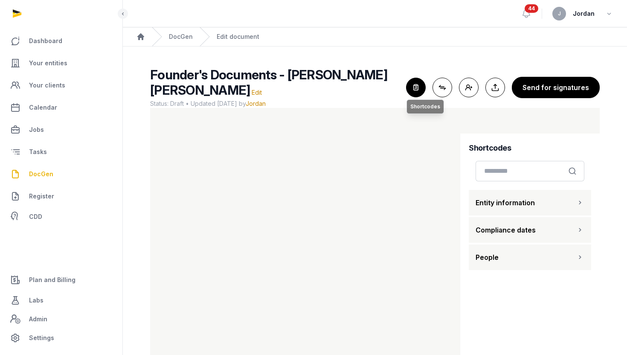
click at [425, 89] on icon "button" at bounding box center [416, 87] width 19 height 19
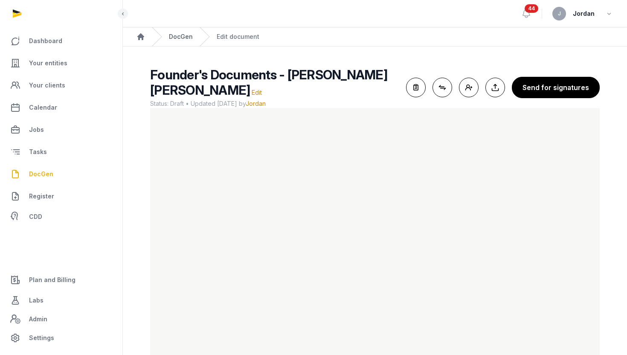
click at [183, 37] on link "DocGen" at bounding box center [181, 36] width 24 height 9
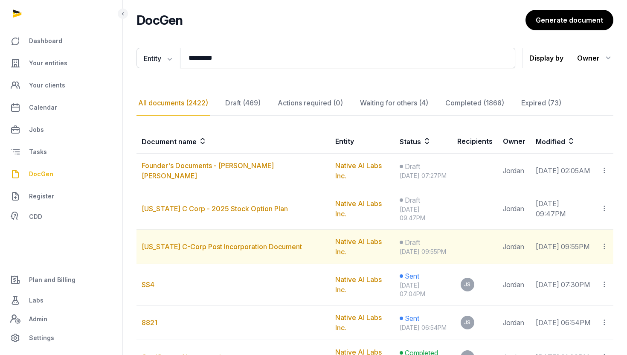
scroll to position [64, 0]
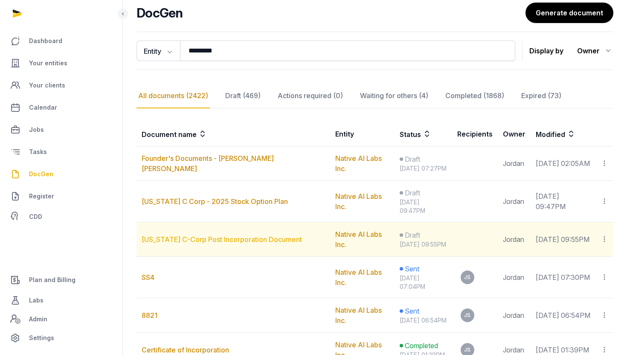
click at [228, 235] on link "[US_STATE] C-Corp Post Incorporation Document" at bounding box center [222, 239] width 160 height 9
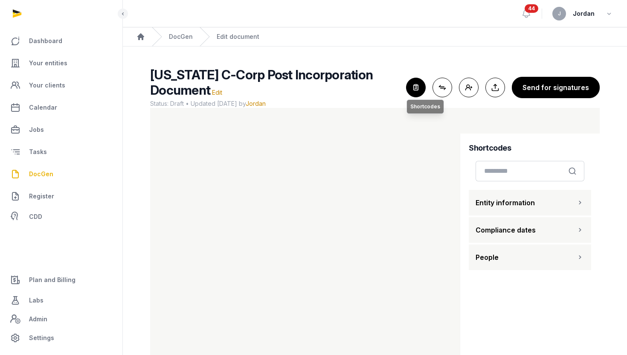
click at [418, 93] on icon "button" at bounding box center [416, 87] width 19 height 19
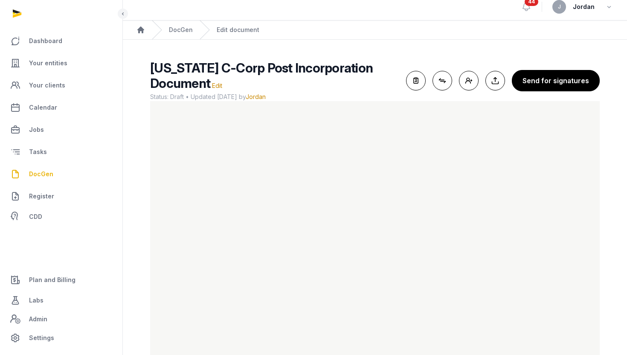
scroll to position [7, 0]
click at [574, 86] on button "Send for signatures" at bounding box center [556, 80] width 88 height 21
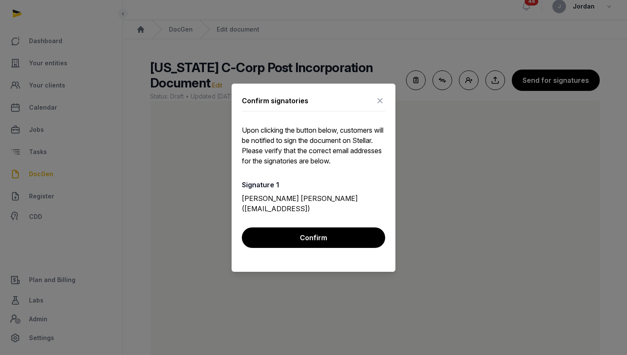
click at [364, 237] on button "Confirm" at bounding box center [313, 238] width 143 height 20
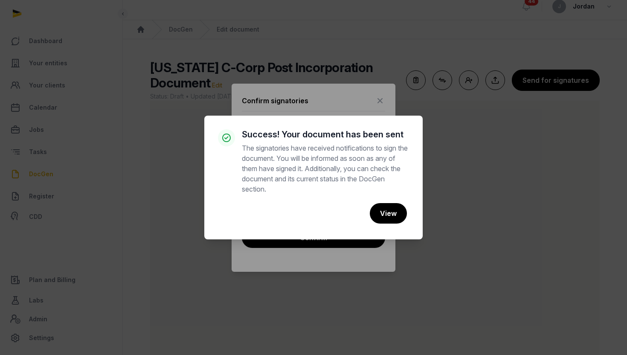
click at [392, 96] on div "× Success! Your document has been sent The signatories have received notificati…" at bounding box center [313, 177] width 627 height 355
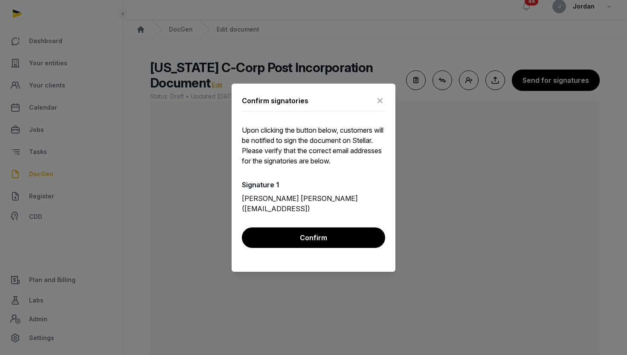
click at [382, 102] on icon at bounding box center [380, 101] width 10 height 14
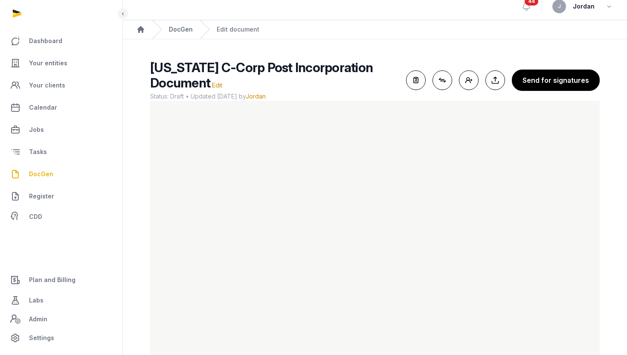
click at [181, 30] on link "DocGen" at bounding box center [181, 29] width 24 height 9
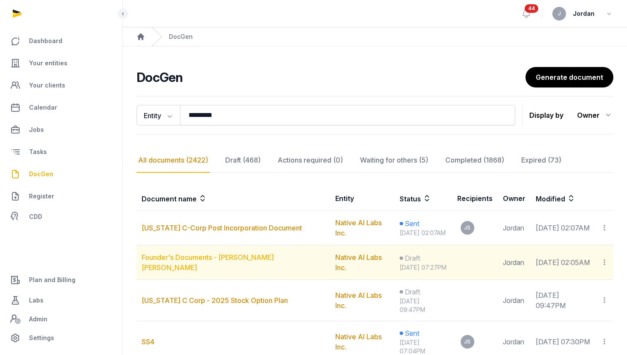
click at [243, 256] on link "Founder's Documents - Jasminder Singh Gulati" at bounding box center [208, 262] width 132 height 19
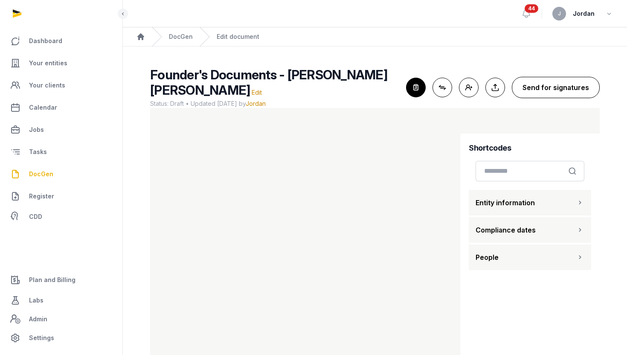
click at [554, 86] on button "Send for signatures" at bounding box center [556, 87] width 88 height 21
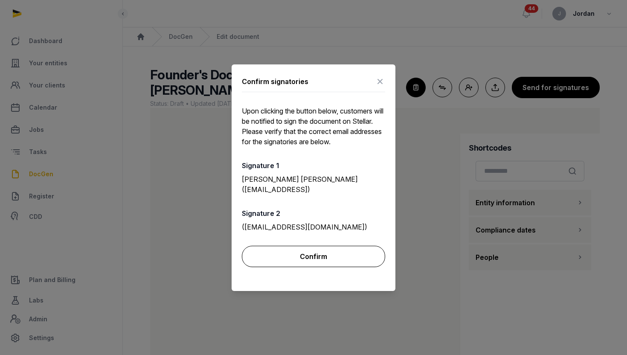
click at [344, 253] on button "Confirm" at bounding box center [313, 256] width 143 height 21
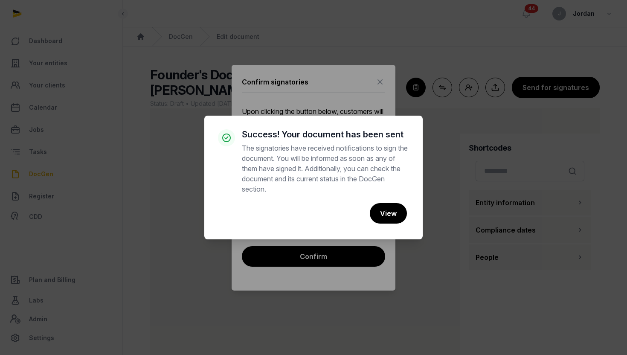
click at [385, 102] on div "× Success! Your document has been sent The signatories have received notificati…" at bounding box center [313, 177] width 627 height 355
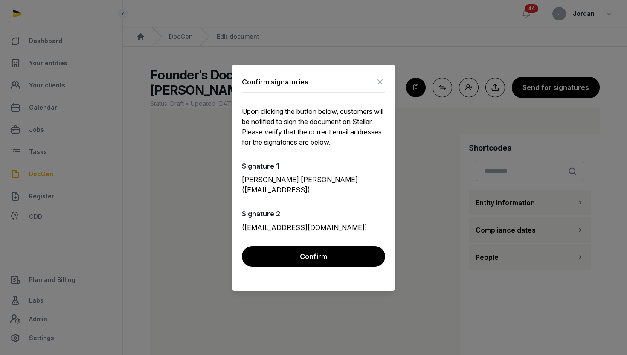
click at [380, 81] on icon at bounding box center [380, 82] width 10 height 14
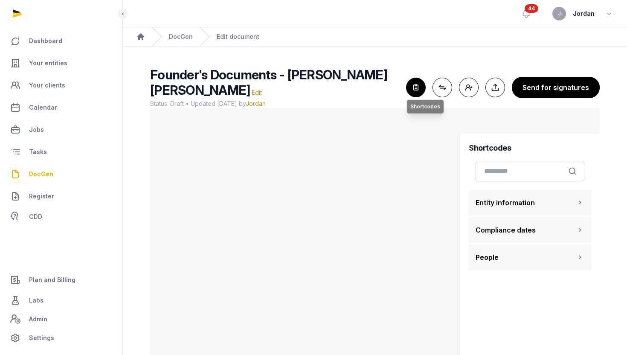
click at [420, 90] on icon "button" at bounding box center [416, 87] width 19 height 19
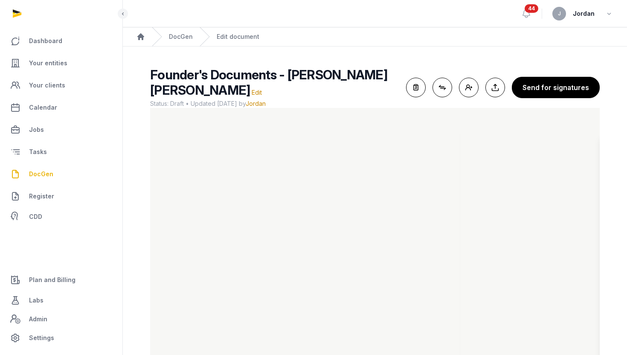
scroll to position [36, 0]
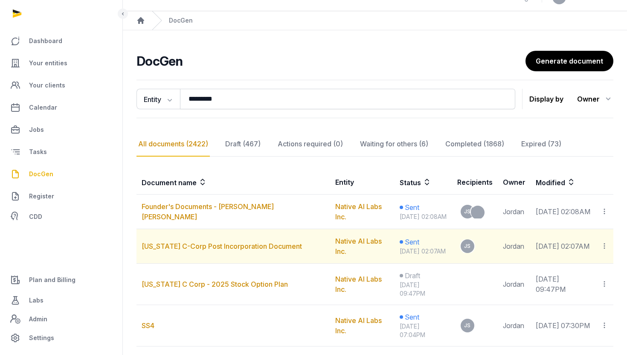
scroll to position [18, 0]
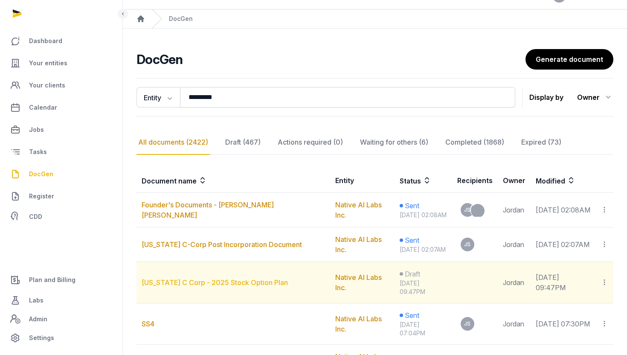
click at [228, 278] on link "Delaware C Corp - 2025 Stock Option Plan" at bounding box center [215, 282] width 146 height 9
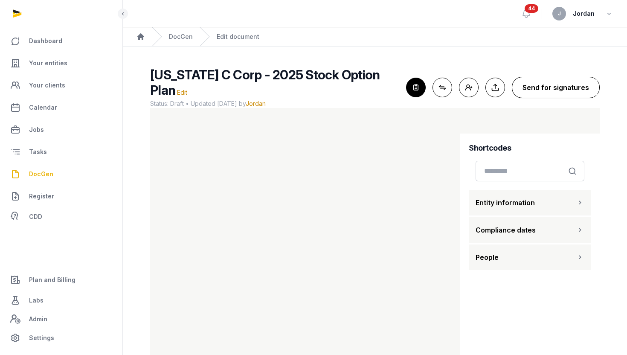
click at [551, 84] on button "Send for signatures" at bounding box center [556, 87] width 88 height 21
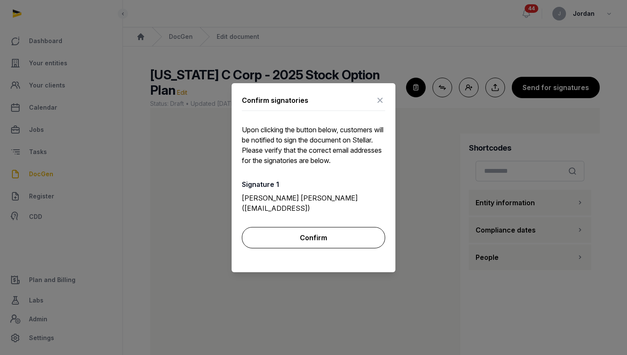
click at [340, 235] on button "Confirm" at bounding box center [313, 237] width 143 height 21
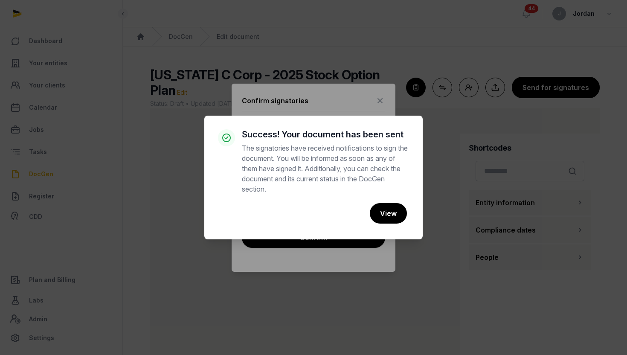
click at [392, 201] on div "Cancel No View" at bounding box center [313, 213] width 191 height 25
click at [392, 204] on button "View" at bounding box center [388, 213] width 38 height 21
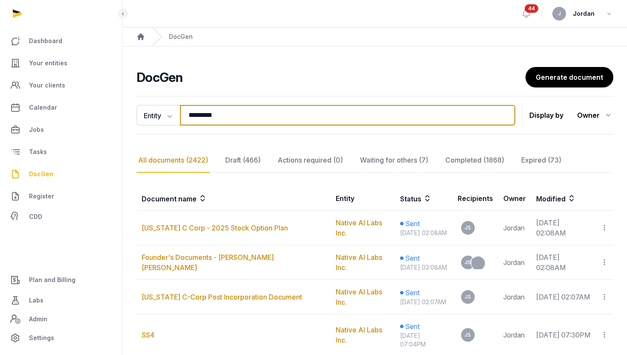
click at [293, 108] on input "*********" at bounding box center [348, 115] width 336 height 20
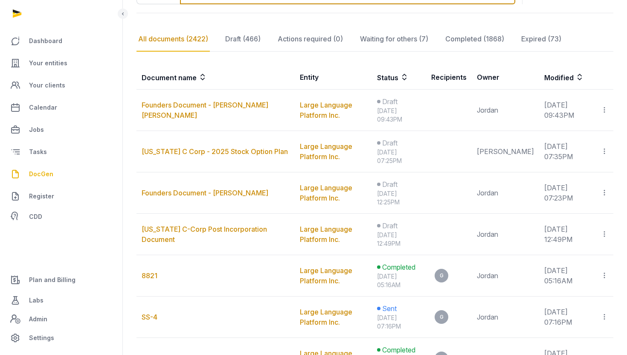
scroll to position [123, 0]
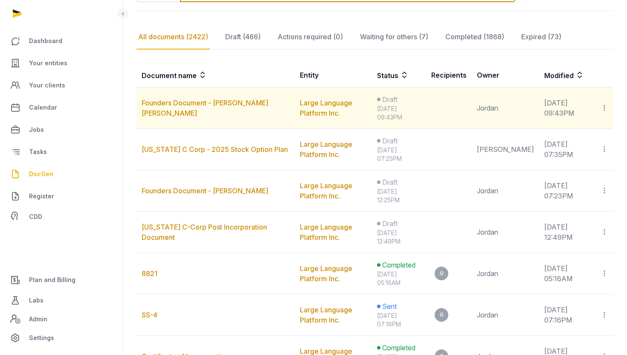
type input "*********"
click at [604, 106] on icon at bounding box center [605, 107] width 8 height 9
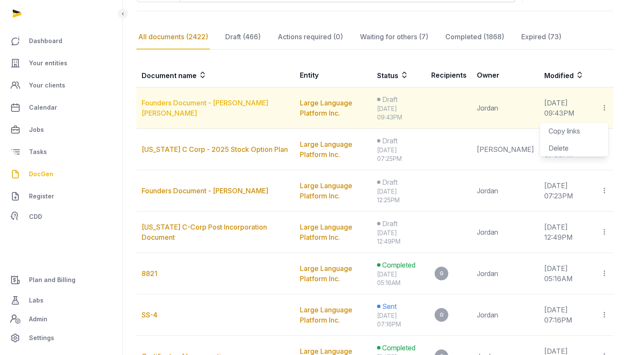
click at [259, 102] on link "Founders Document - Michael Christian Slezak" at bounding box center [205, 108] width 127 height 19
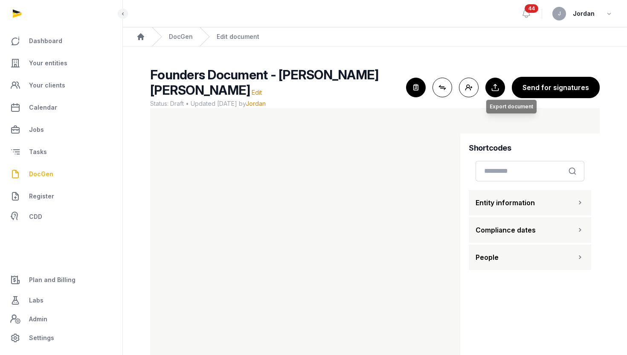
click at [497, 86] on button "Export to Documents Export document" at bounding box center [496, 88] width 20 height 20
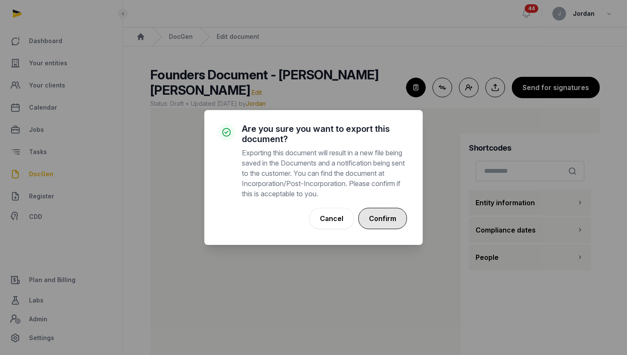
click at [394, 225] on button "Confirm" at bounding box center [383, 218] width 49 height 21
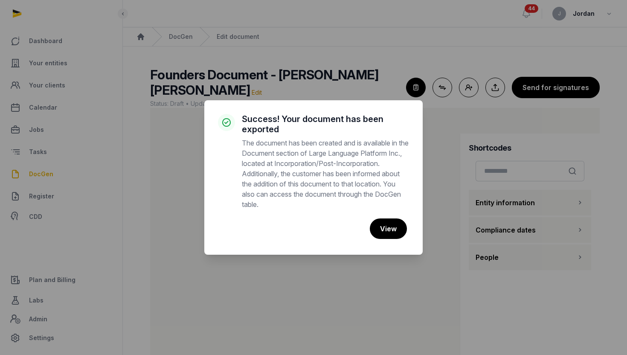
click at [376, 68] on div "× Success! Your document has been exported The document has been created and is…" at bounding box center [313, 177] width 627 height 355
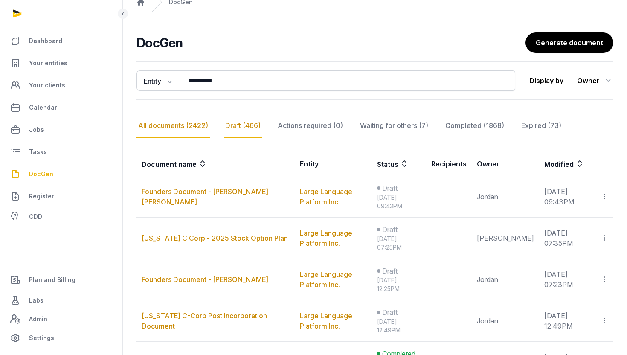
scroll to position [37, 0]
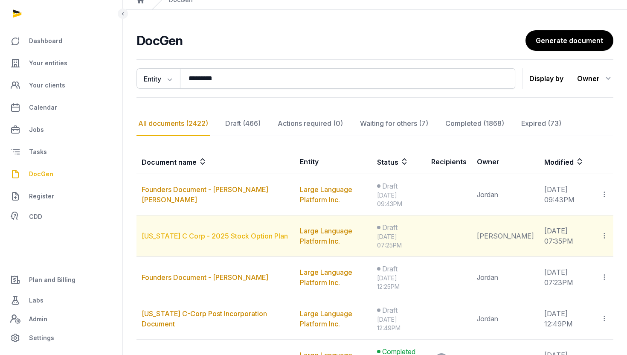
click at [214, 239] on link "Delaware C Corp - 2025 Stock Option Plan" at bounding box center [215, 236] width 146 height 9
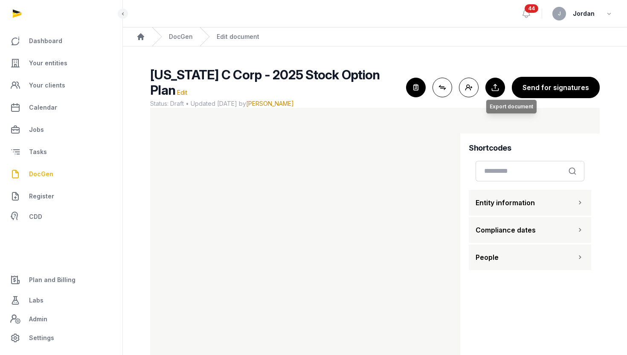
click at [499, 81] on button "Export to Documents Export document" at bounding box center [496, 88] width 20 height 20
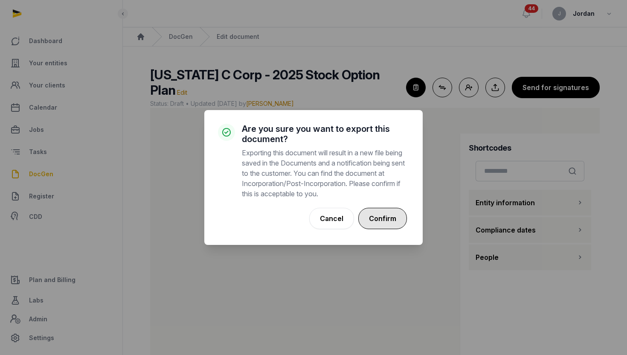
click at [395, 221] on button "Confirm" at bounding box center [383, 218] width 49 height 21
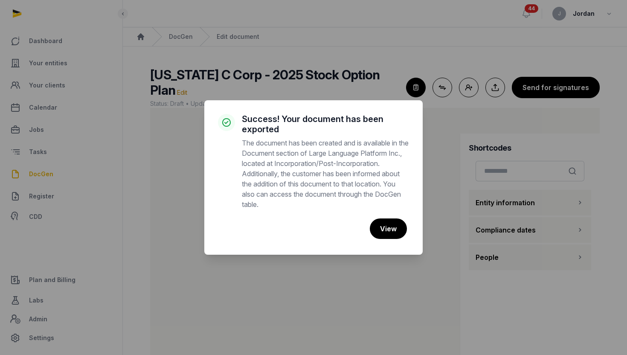
click at [440, 115] on div "× Success! Your document has been exported The document has been created and is…" at bounding box center [313, 177] width 627 height 355
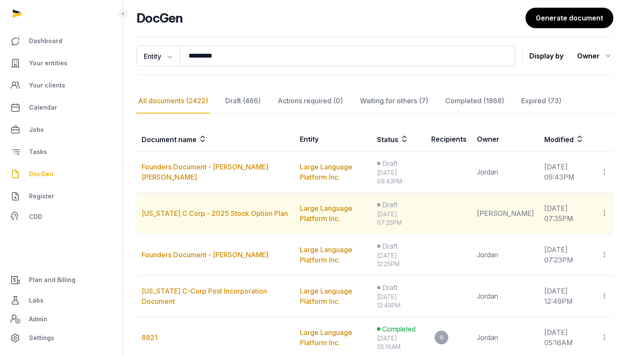
scroll to position [62, 0]
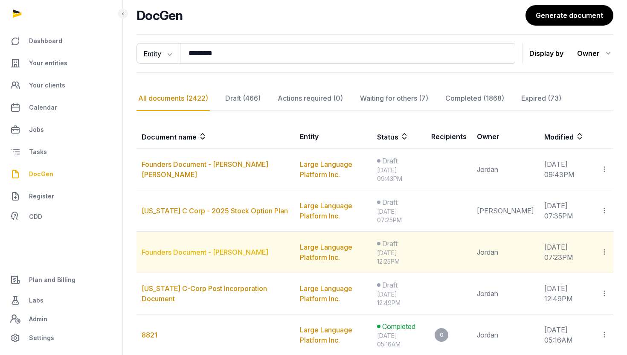
click at [213, 250] on link "Founders Document - Gagandeep Singh" at bounding box center [205, 252] width 127 height 9
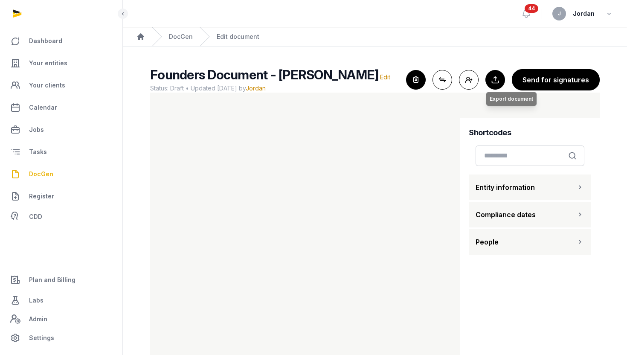
click at [501, 81] on button "Export to Documents Export document" at bounding box center [496, 80] width 20 height 20
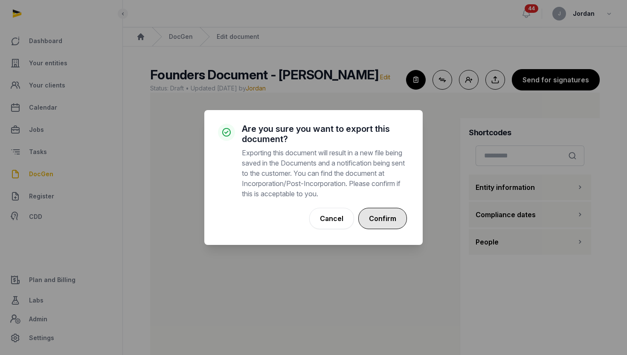
click at [391, 217] on button "Confirm" at bounding box center [383, 218] width 49 height 21
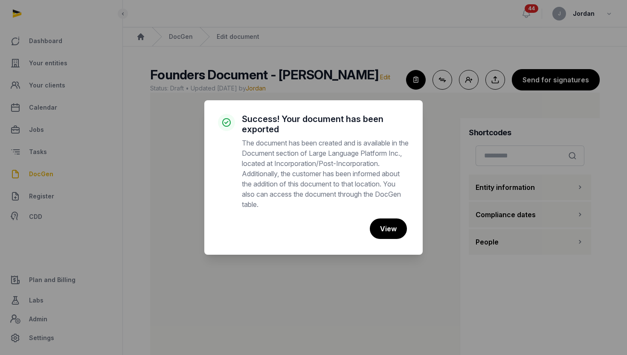
click at [338, 225] on div "Cancel No View" at bounding box center [313, 228] width 191 height 25
click at [388, 266] on div "× Success! Your document has been exported The document has been created and is…" at bounding box center [313, 177] width 627 height 355
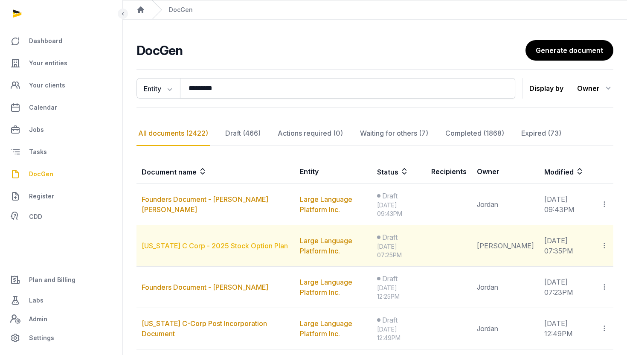
scroll to position [40, 0]
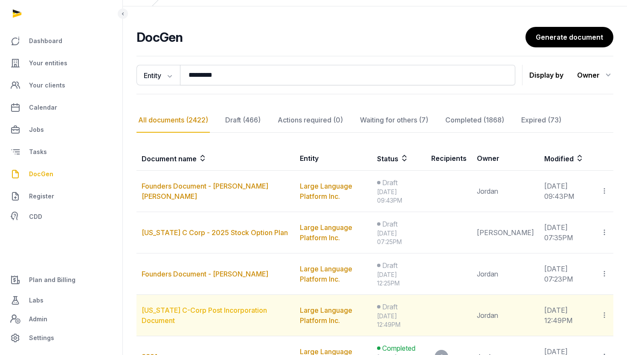
click at [232, 313] on link "Delaware C-Corp Post Incorporation Document" at bounding box center [204, 315] width 125 height 19
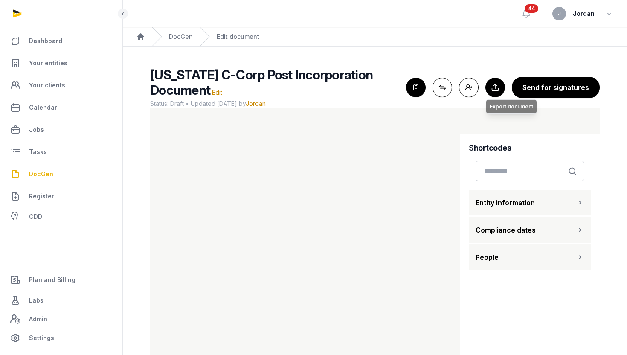
click at [494, 82] on button "Export to Documents Export document" at bounding box center [496, 88] width 20 height 20
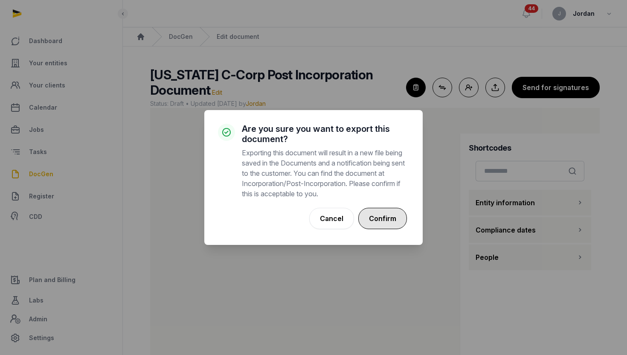
click at [386, 216] on button "Confirm" at bounding box center [383, 218] width 49 height 21
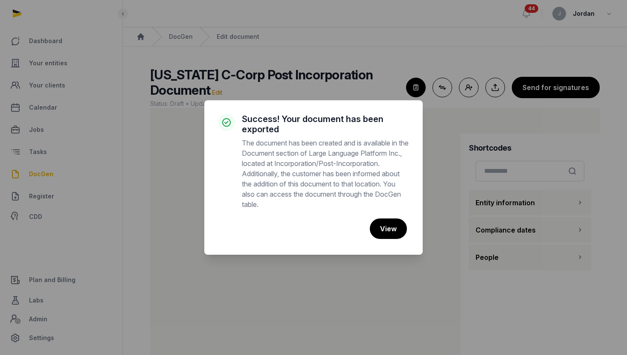
click at [386, 216] on div "× Success! Your document has been exported The document has been created and is…" at bounding box center [313, 177] width 219 height 155
click at [152, 232] on div "× Success! Your document has been exported The document has been created and is…" at bounding box center [313, 177] width 627 height 355
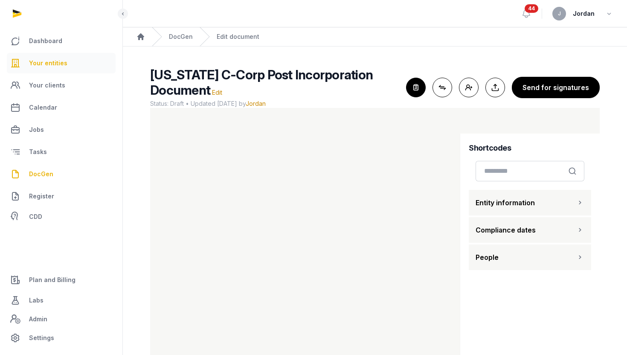
click at [50, 68] on span "Your entities" at bounding box center [48, 63] width 38 height 10
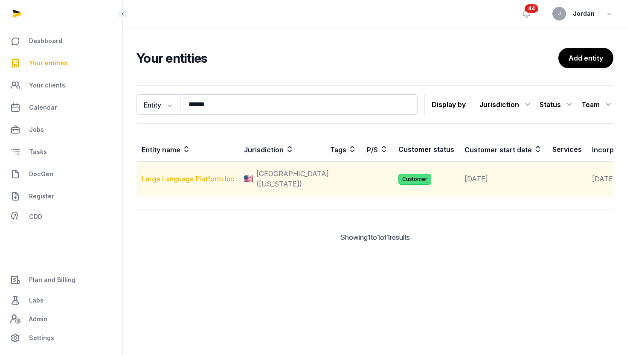
click at [204, 183] on link "Large Language Platform Inc." at bounding box center [189, 179] width 94 height 9
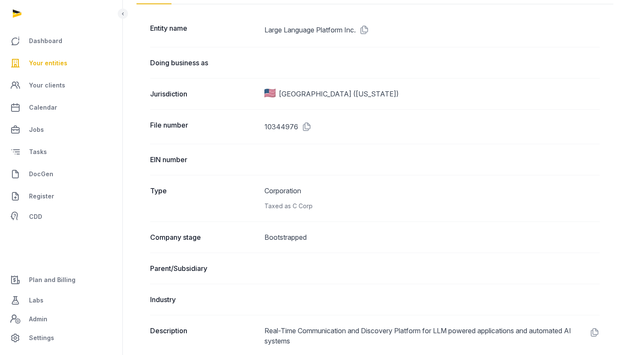
scroll to position [33, 0]
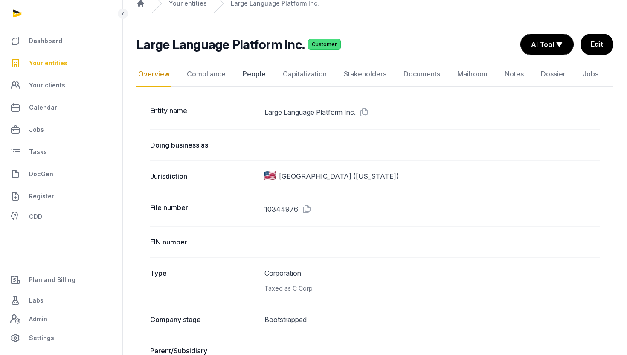
click at [258, 72] on link "People" at bounding box center [254, 74] width 26 height 25
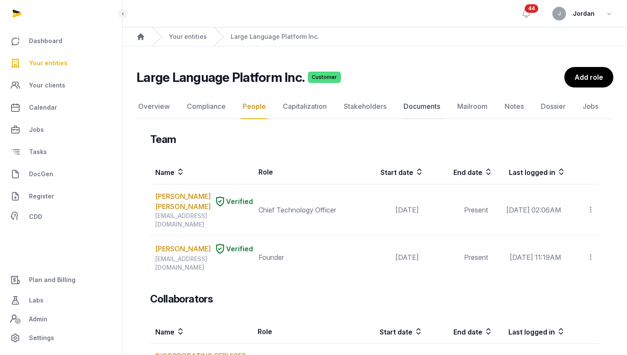
click at [409, 105] on link "Documents" at bounding box center [422, 106] width 40 height 25
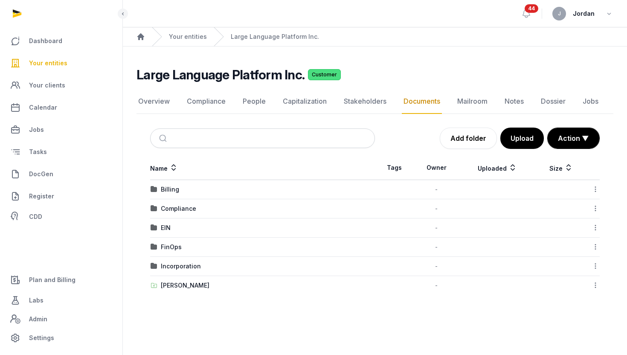
click at [540, 51] on main "Large Language Platform Inc. Customer Documents Overview Compliance People Capi…" at bounding box center [375, 180] width 505 height 266
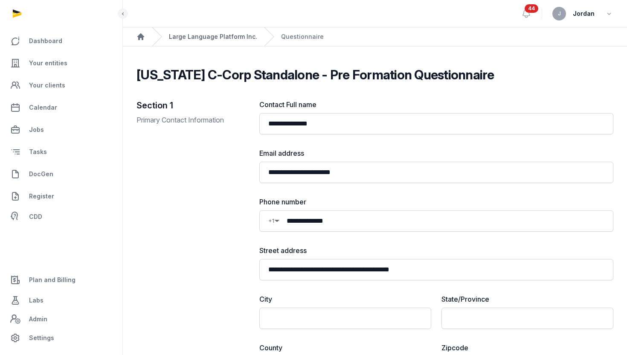
click at [204, 36] on link "Large Language Platform Inc." at bounding box center [213, 36] width 88 height 9
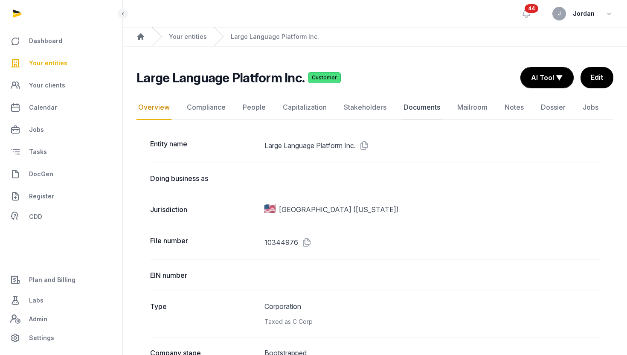
click at [415, 103] on link "Documents" at bounding box center [422, 107] width 40 height 25
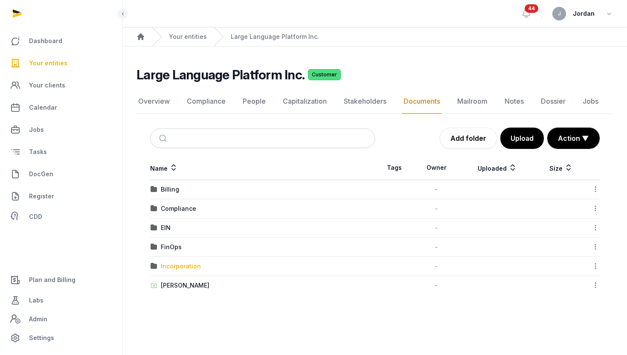
click at [180, 265] on div "Incorporation" at bounding box center [181, 266] width 40 height 9
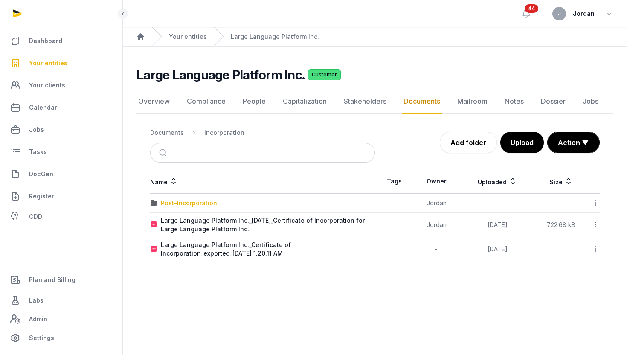
click at [210, 202] on div "Post-Incorporation" at bounding box center [189, 203] width 56 height 9
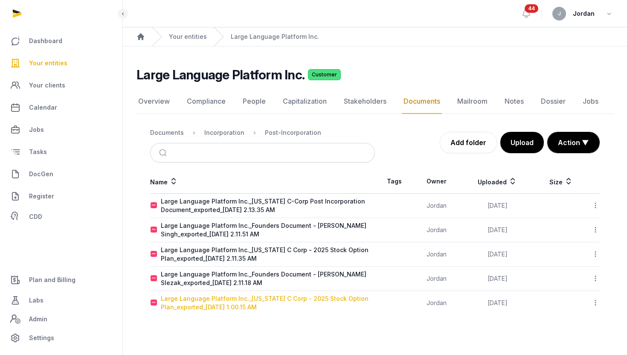
click at [325, 298] on div "Large Language Platform Inc._Delaware C Corp - 2025 Stock Option Plan_exported_…" at bounding box center [268, 303] width 214 height 17
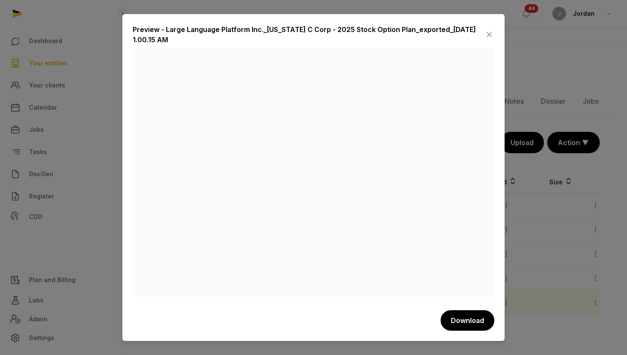
click at [490, 30] on icon at bounding box center [489, 35] width 10 height 14
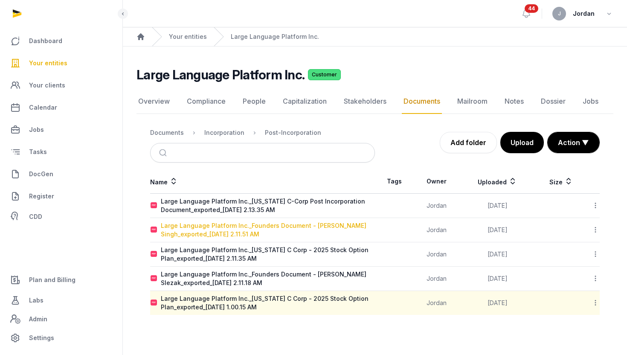
click at [283, 228] on div "Large Language Platform Inc._Founders Document - Gagandeep Singh_exported_2025-…" at bounding box center [268, 230] width 214 height 17
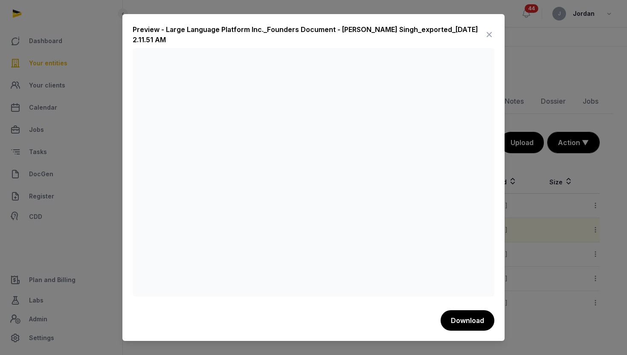
click at [486, 32] on icon at bounding box center [489, 35] width 10 height 14
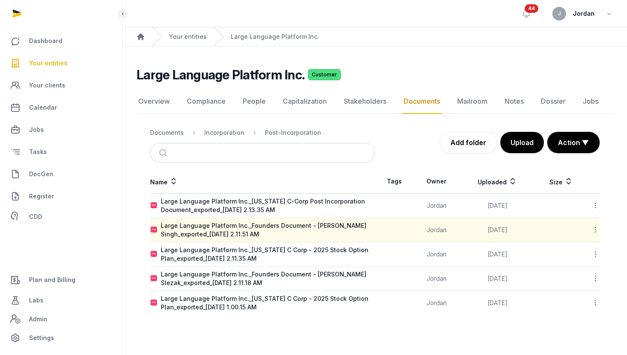
click at [599, 303] on icon at bounding box center [596, 302] width 8 height 9
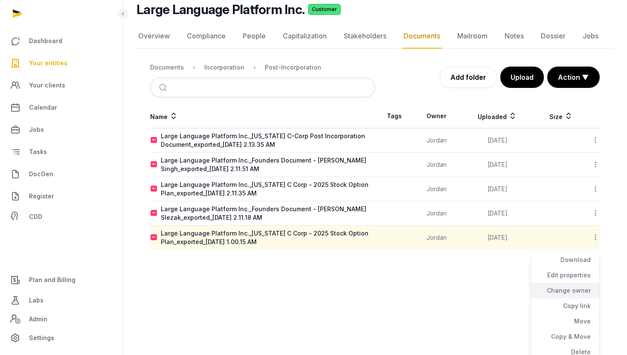
scroll to position [70, 0]
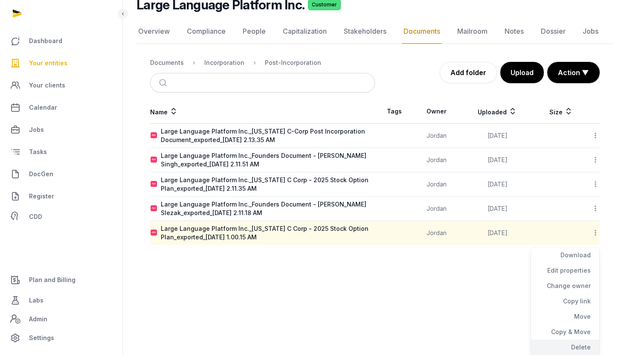
click at [580, 345] on div "Delete" at bounding box center [565, 347] width 68 height 15
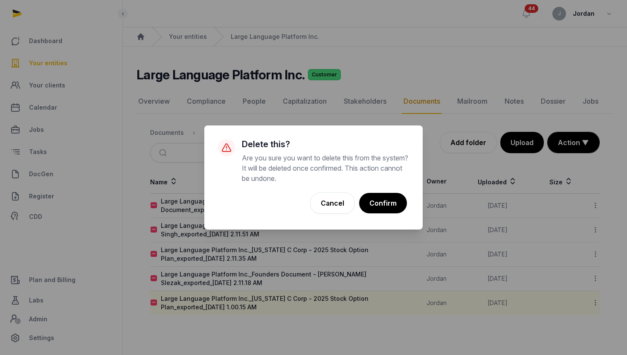
scroll to position [0, 0]
click at [379, 205] on button "Confirm" at bounding box center [383, 203] width 49 height 21
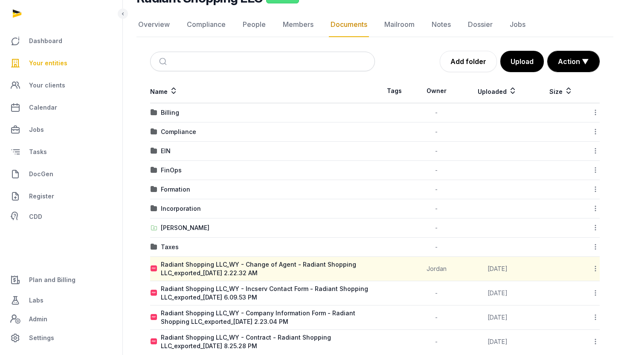
scroll to position [93, 0]
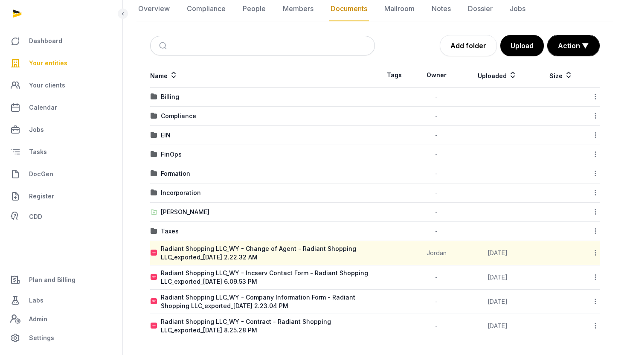
click at [414, 255] on td "Jordan" at bounding box center [437, 253] width 46 height 24
click at [596, 252] on icon at bounding box center [596, 252] width 8 height 9
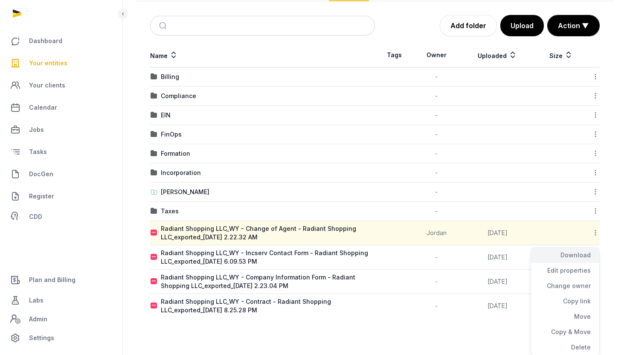
click at [575, 255] on div "Download" at bounding box center [565, 255] width 68 height 15
